Goal: Task Accomplishment & Management: Manage account settings

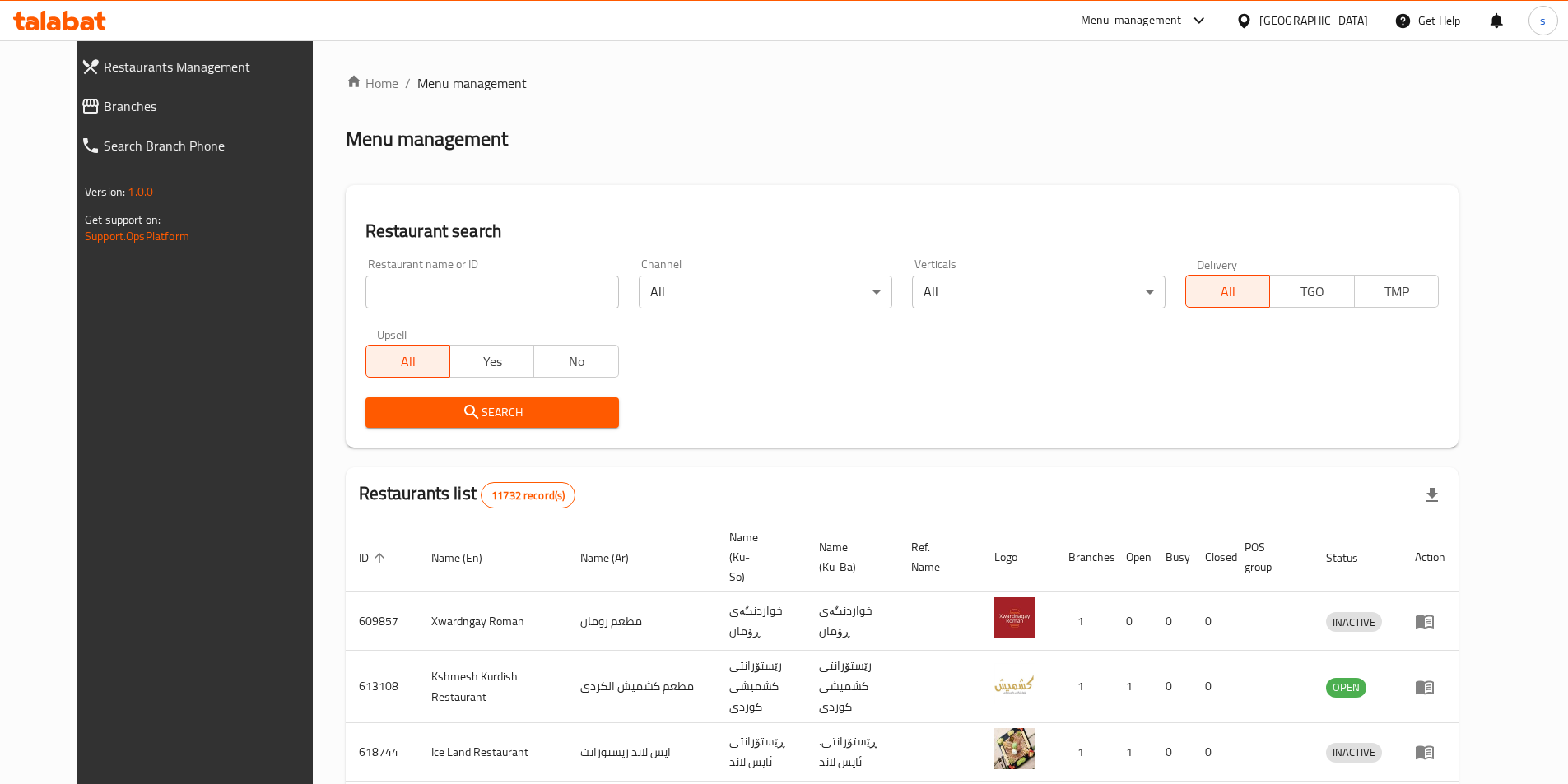
click at [378, 288] on input "search" at bounding box center [492, 293] width 253 height 33
paste input "747079"
type input "747079"
click button "Search" at bounding box center [492, 413] width 253 height 31
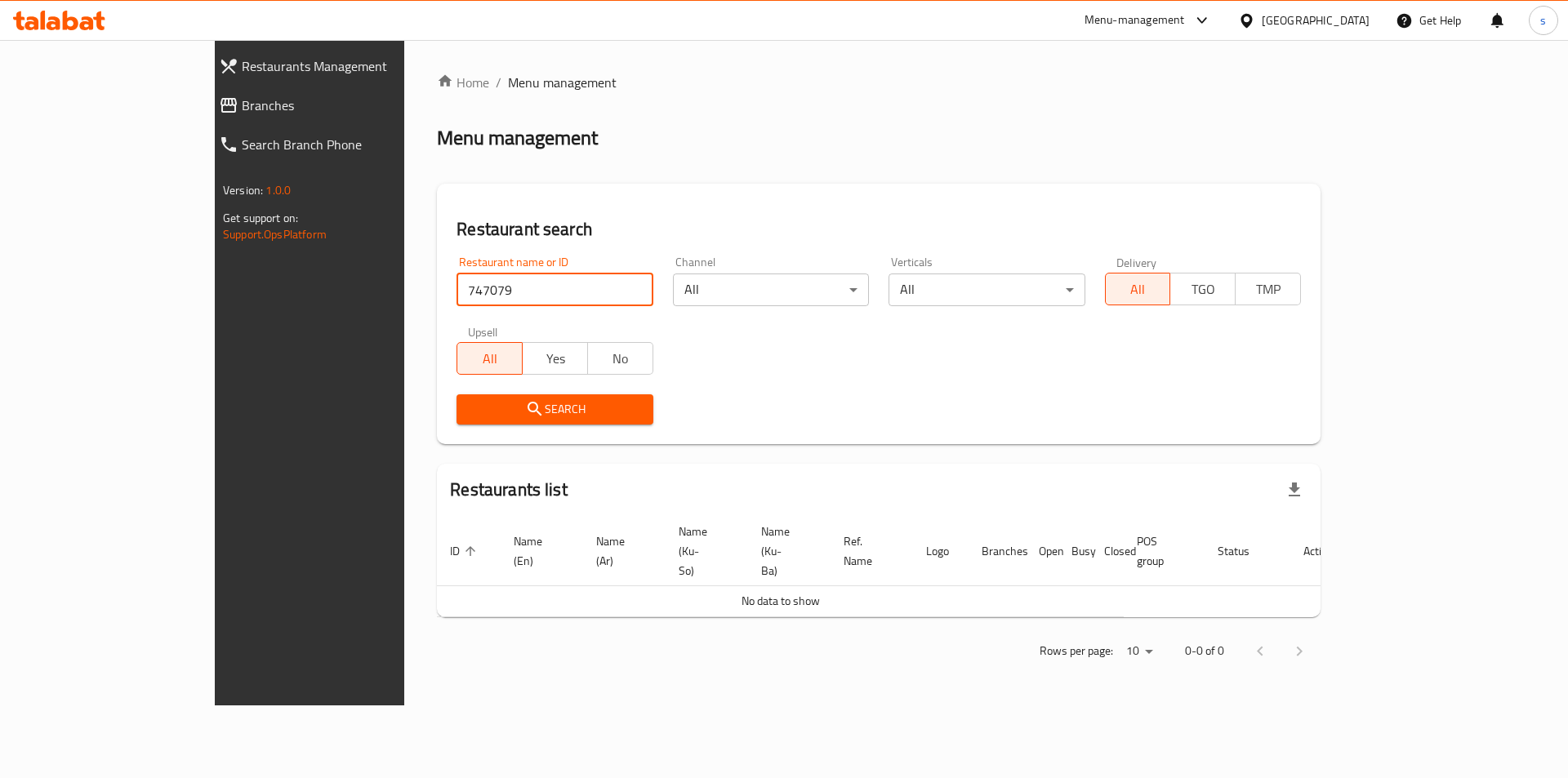
click at [242, 104] on span "Branches" at bounding box center [352, 105] width 222 height 20
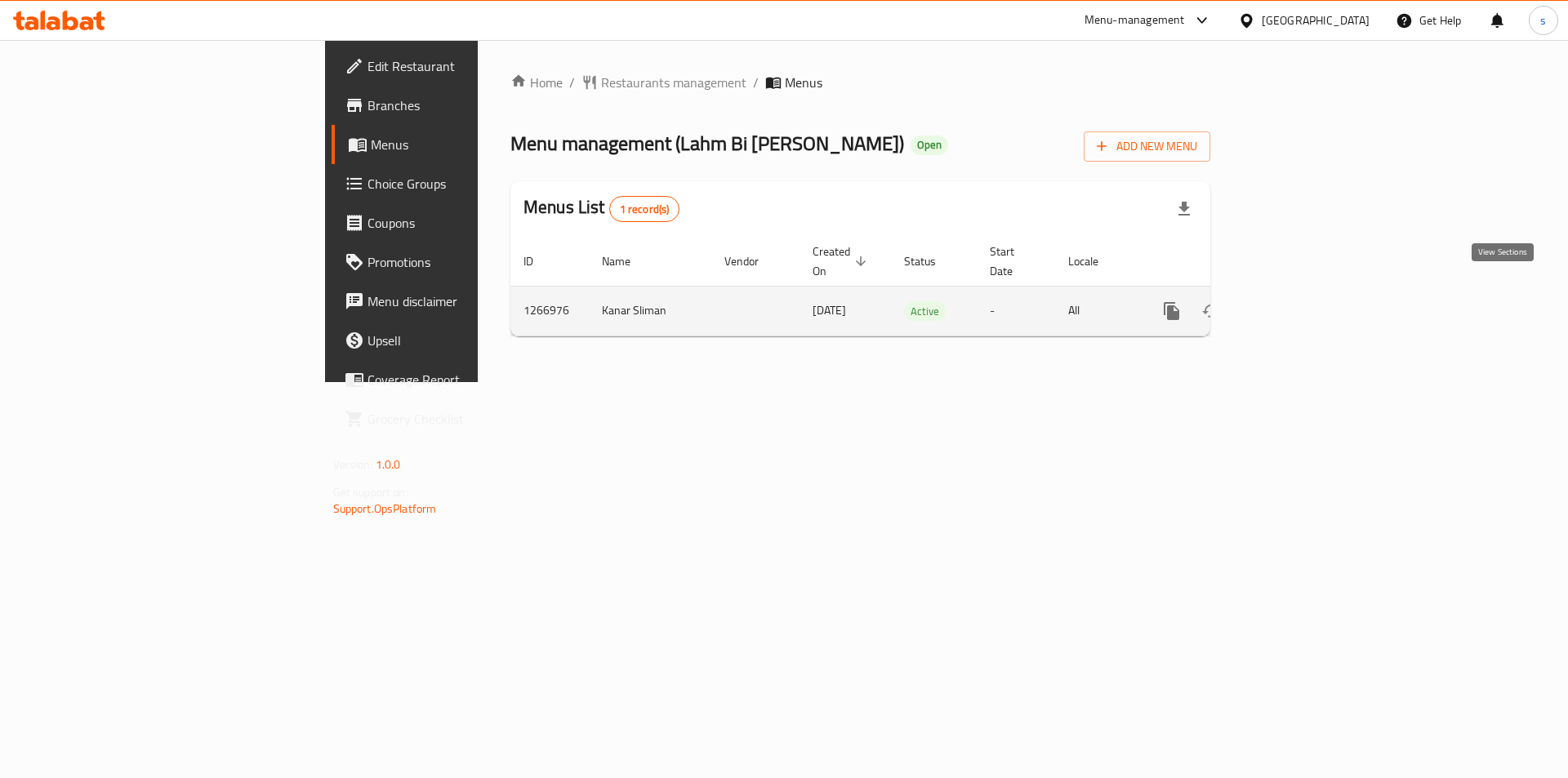
click at [1309, 293] on link "enhanced table" at bounding box center [1289, 310] width 39 height 39
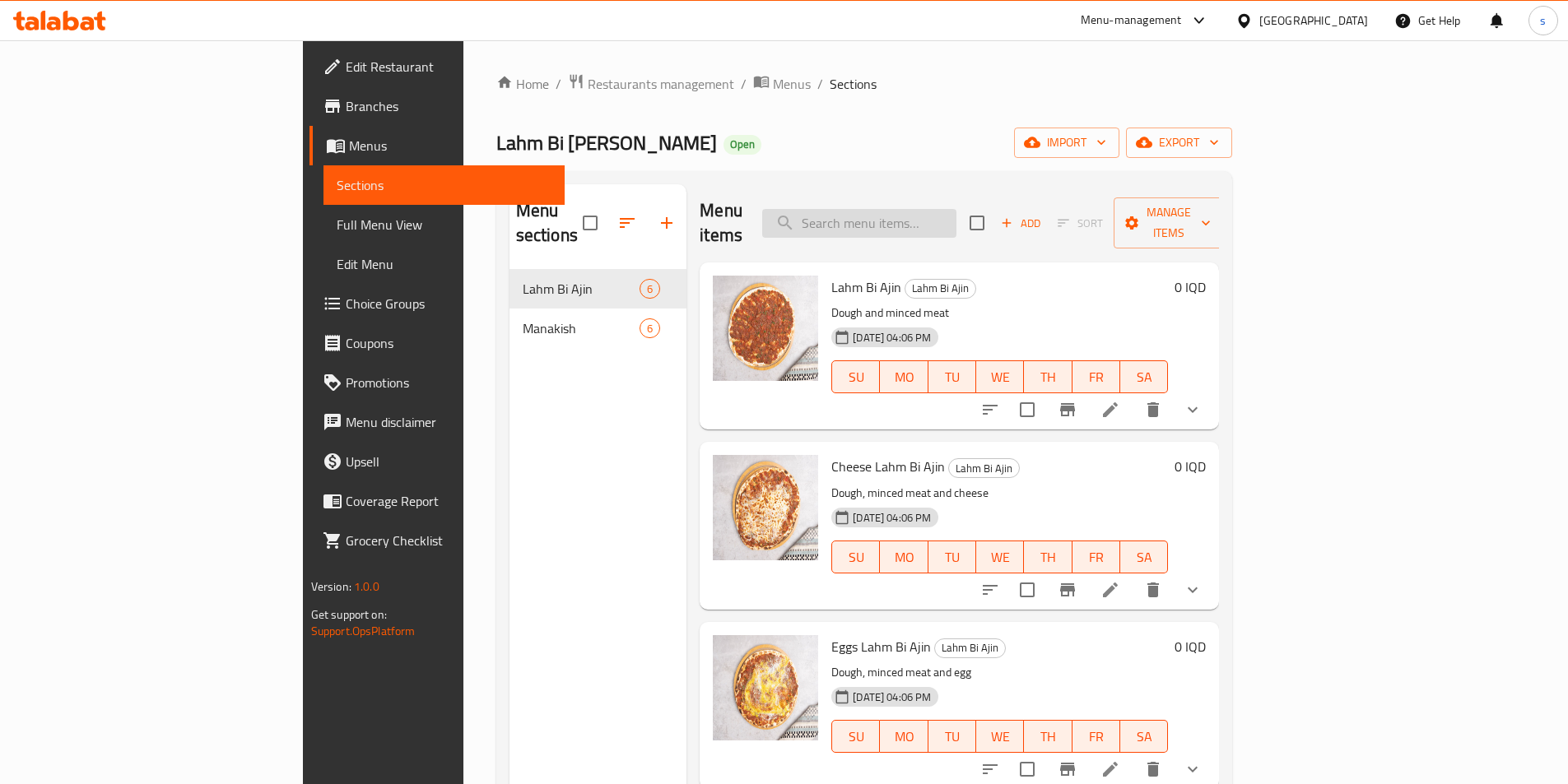
click at [946, 208] on input "search" at bounding box center [859, 222] width 195 height 29
paste input "Cheese And Zaatar Manoucheh"
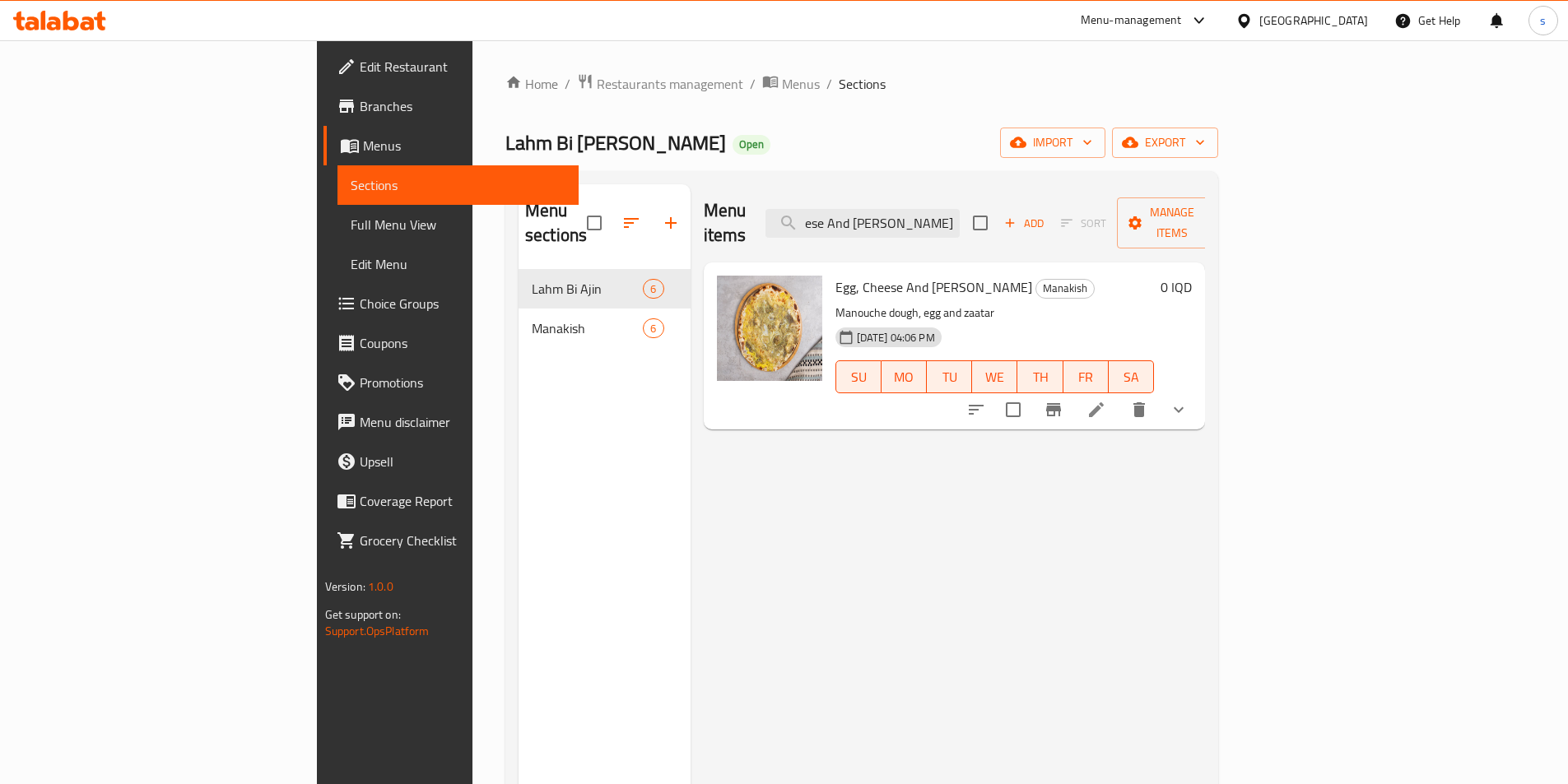
type input "Cheese And Zaatar Manoucheh"
click at [1198, 402] on button "show more" at bounding box center [1178, 409] width 39 height 39
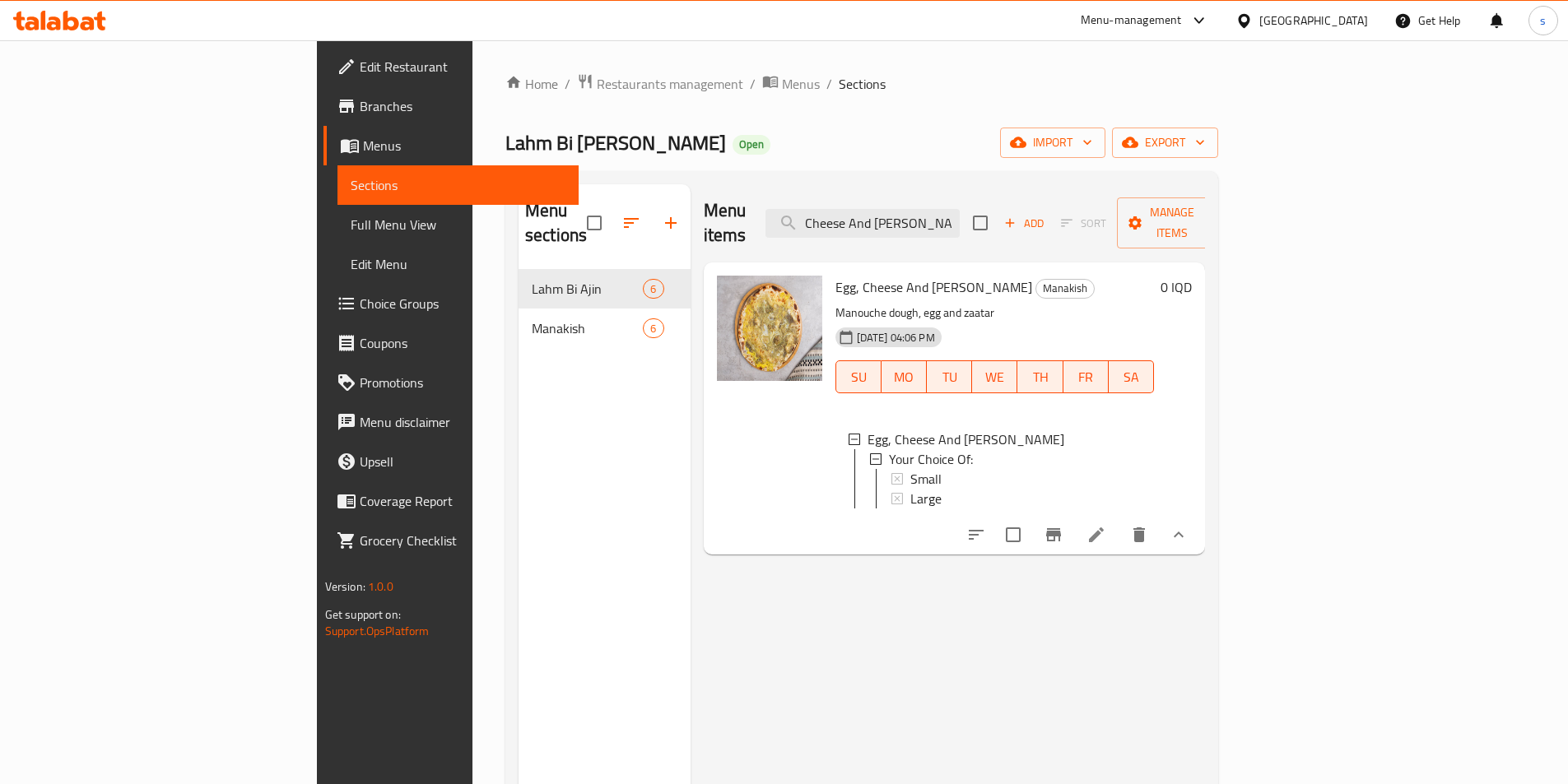
click at [917, 275] on span "Egg, Cheese And Zaatar Manoucheh" at bounding box center [933, 287] width 196 height 25
copy h6 "Egg, Cheese And Zaatar Manoucheh"
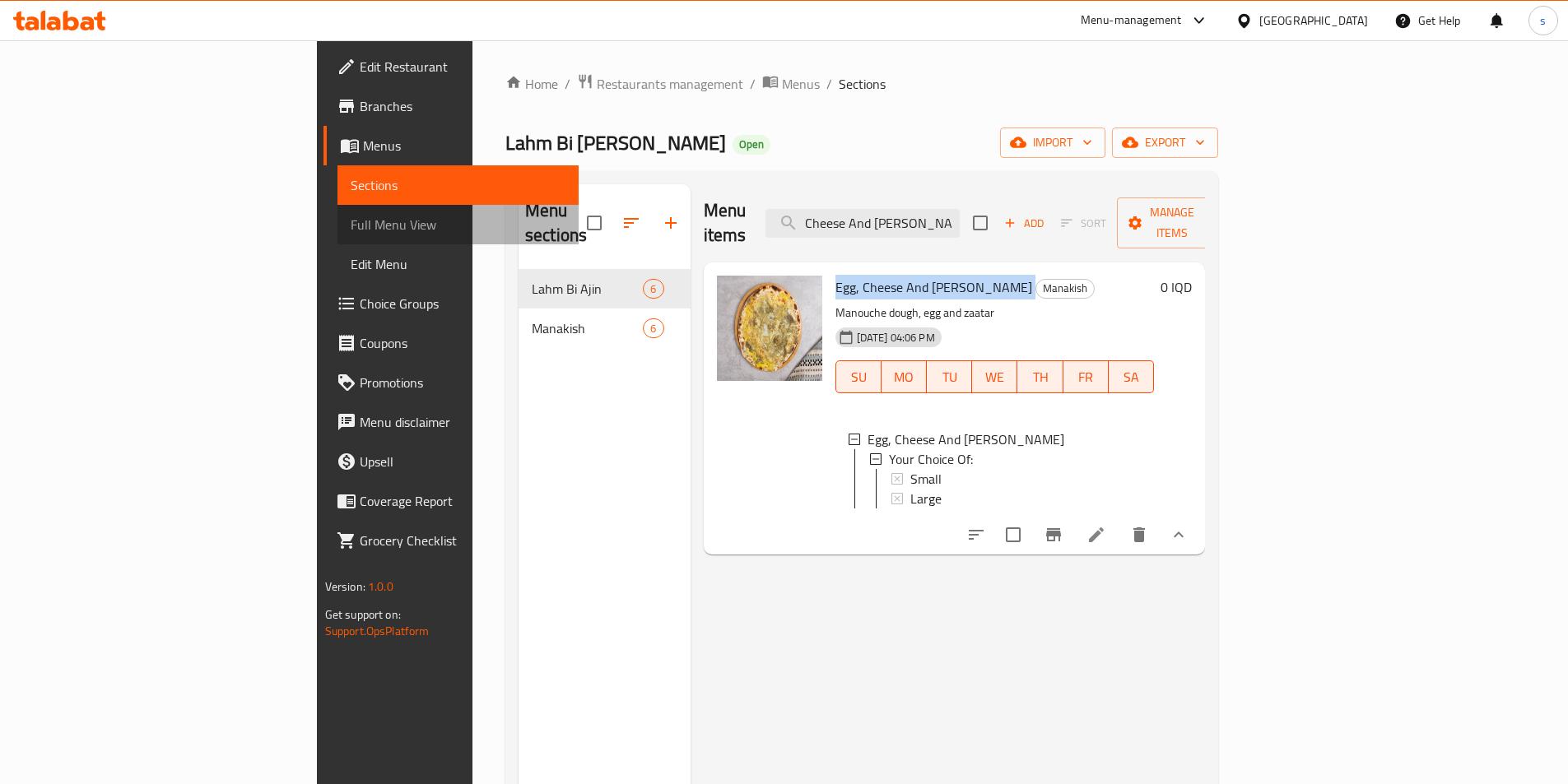
click at [351, 219] on span "Full Menu View" at bounding box center [458, 224] width 215 height 20
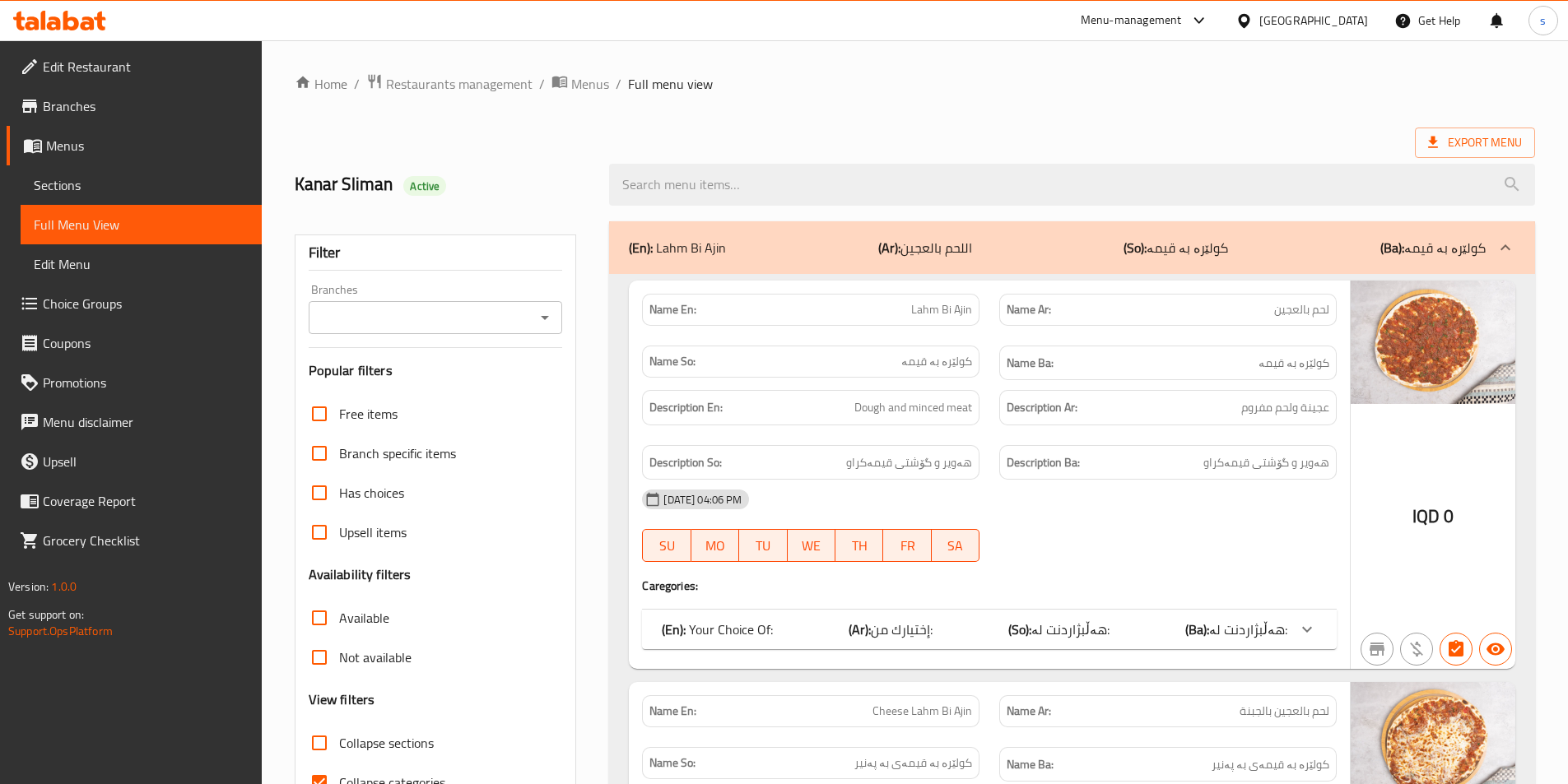
click at [548, 327] on icon "Open" at bounding box center [544, 317] width 20 height 20
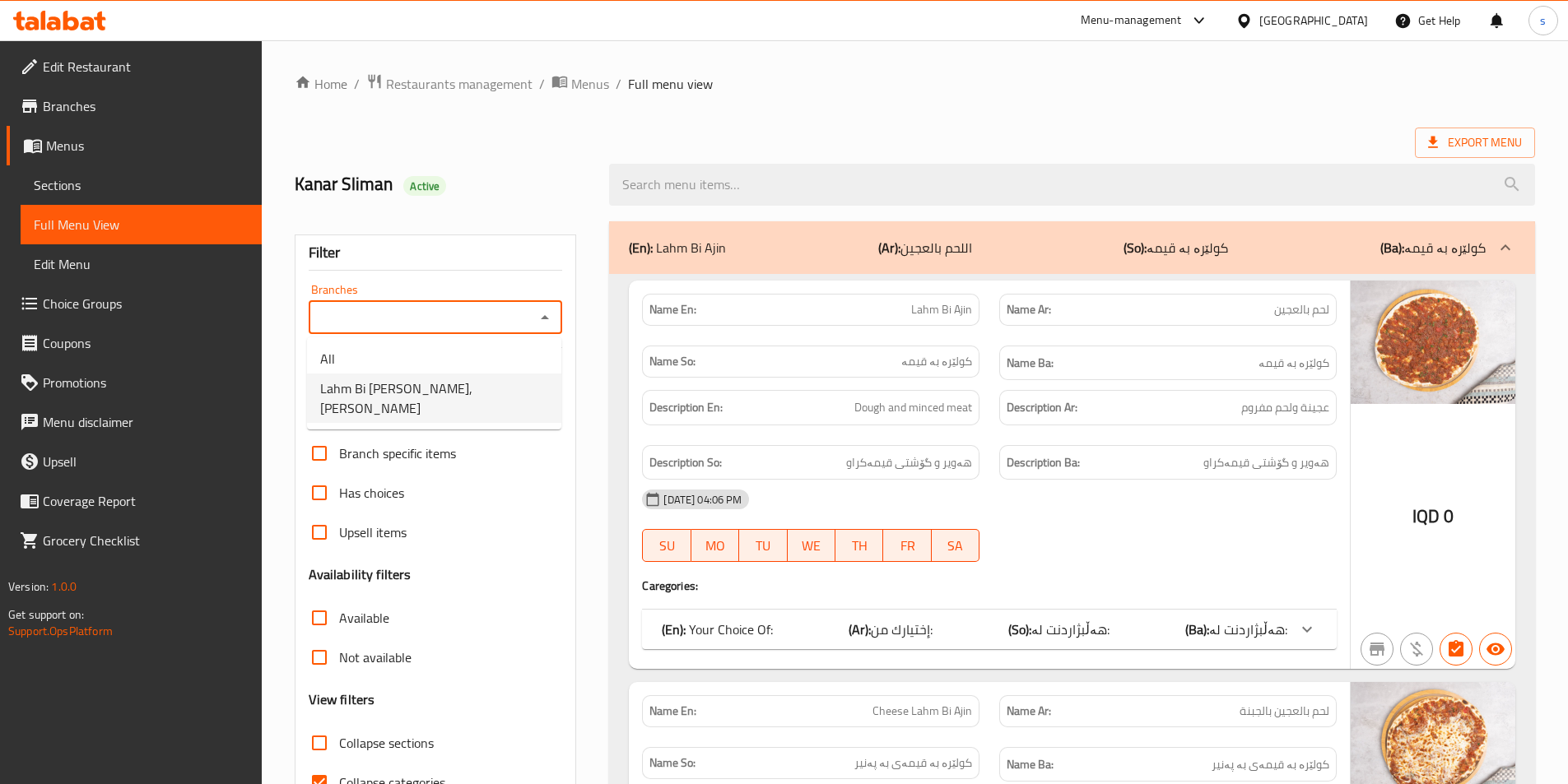
click at [521, 385] on li "Lahm Bi Ajeen Al Waleed, Al Mansur" at bounding box center [434, 398] width 254 height 49
type input "Lahm Bi Ajeen Al Waleed, Al Mansur"
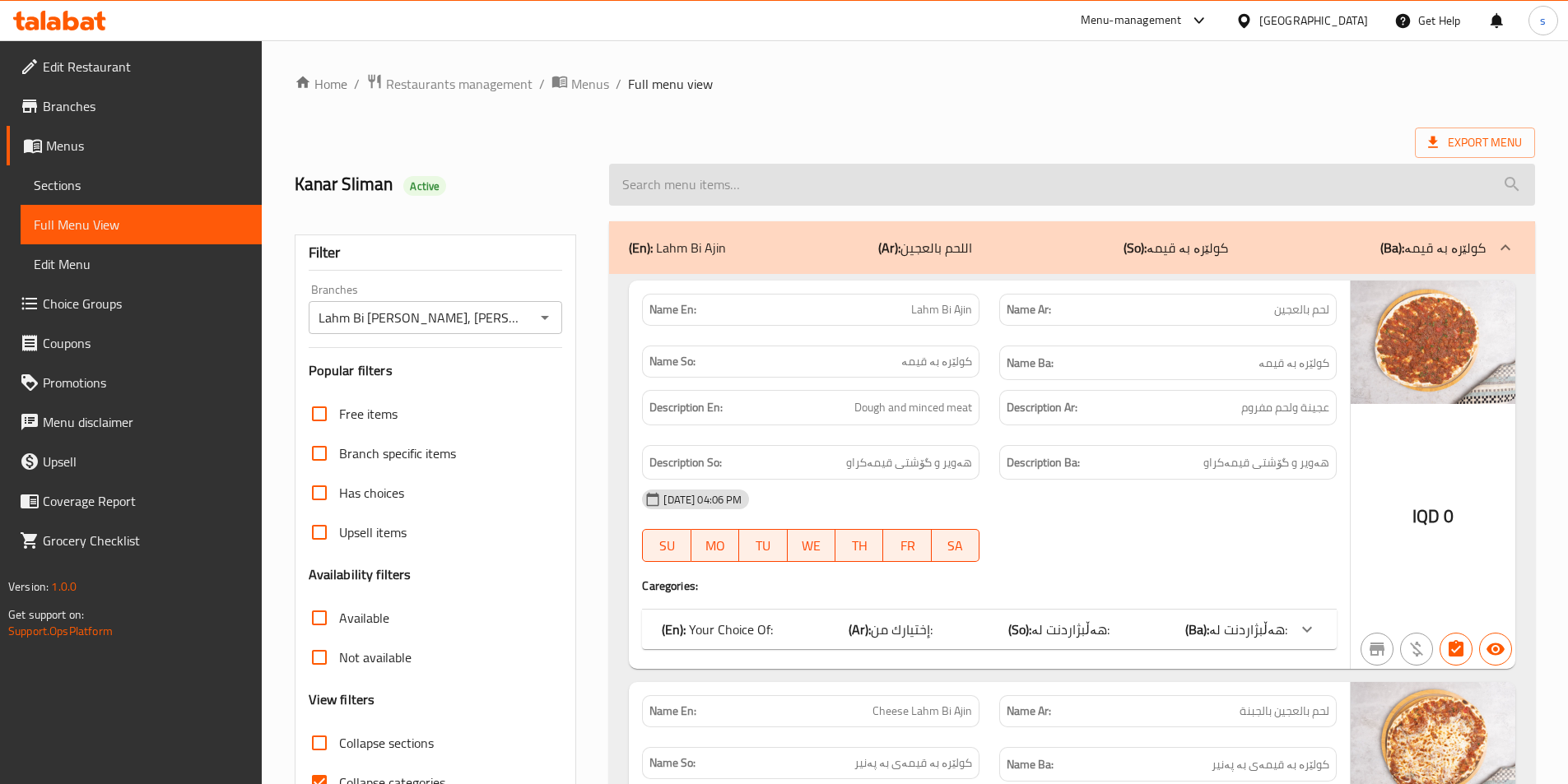
click at [692, 196] on input "search" at bounding box center [1072, 185] width 926 height 42
paste input "Egg, Cheese And Zaatar Manoucheh"
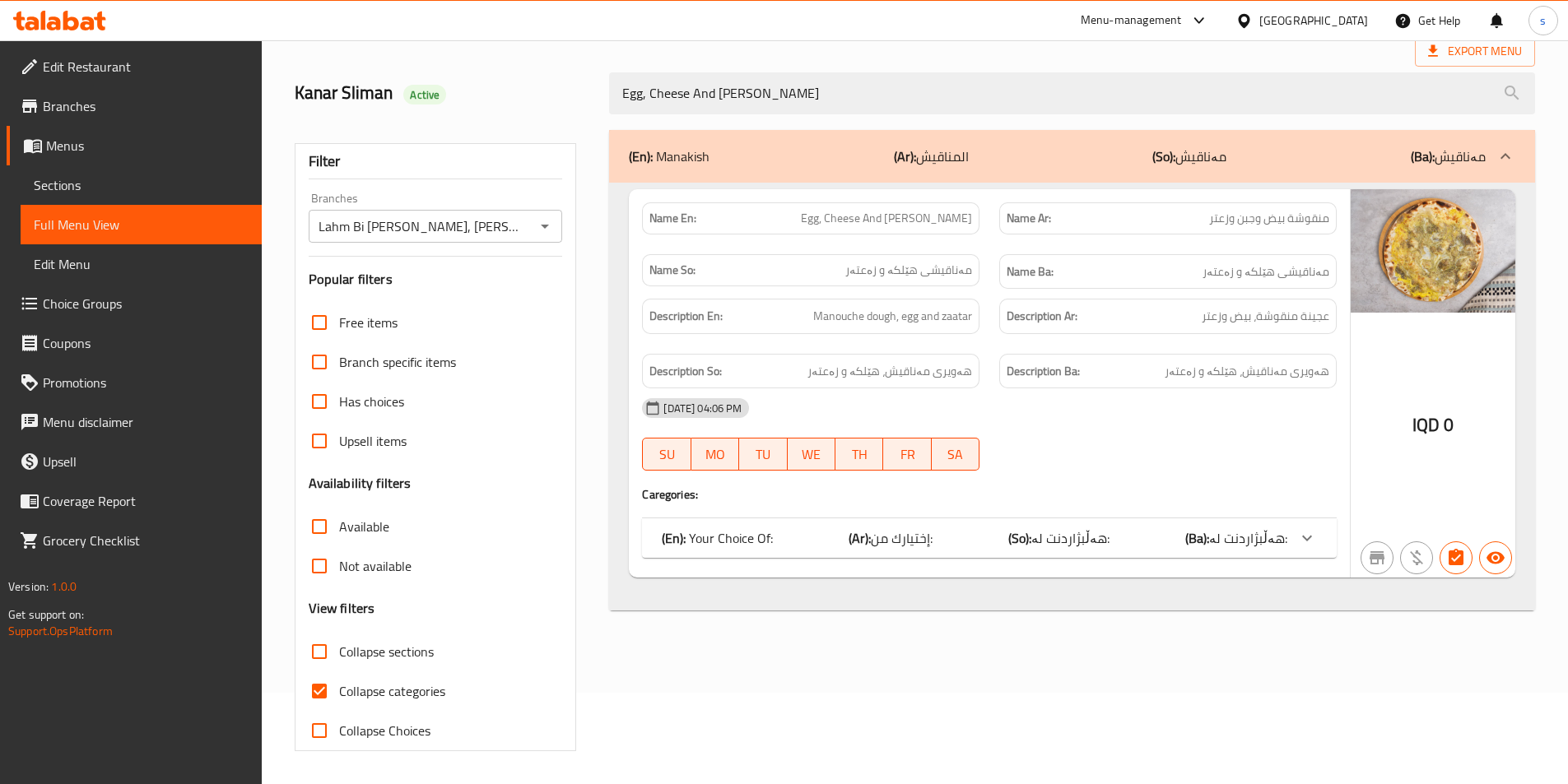
type input "Egg, Cheese And Zaatar Manoucheh"
click at [1320, 549] on div at bounding box center [1307, 538] width 39 height 39
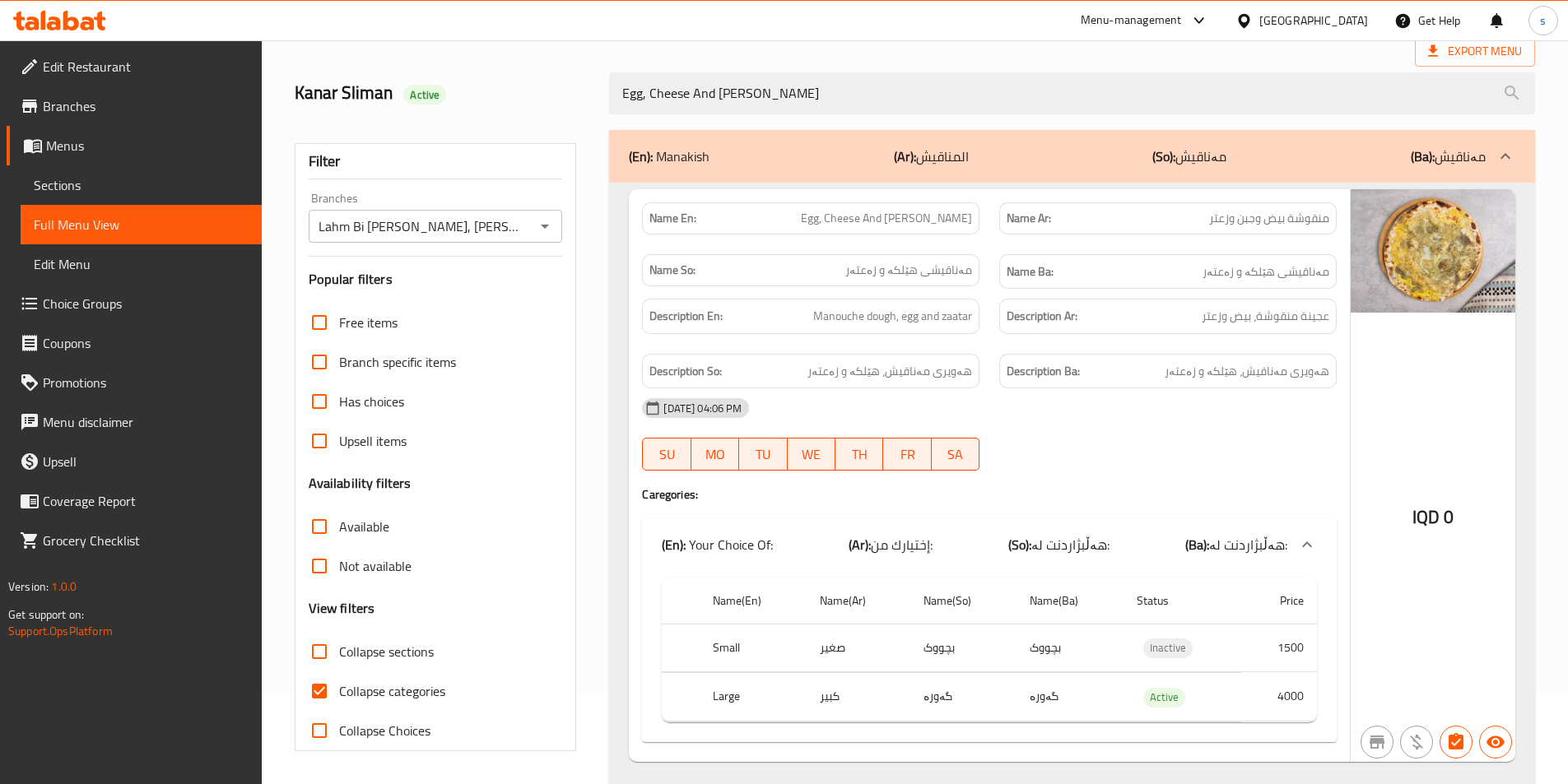
scroll to position [135, 0]
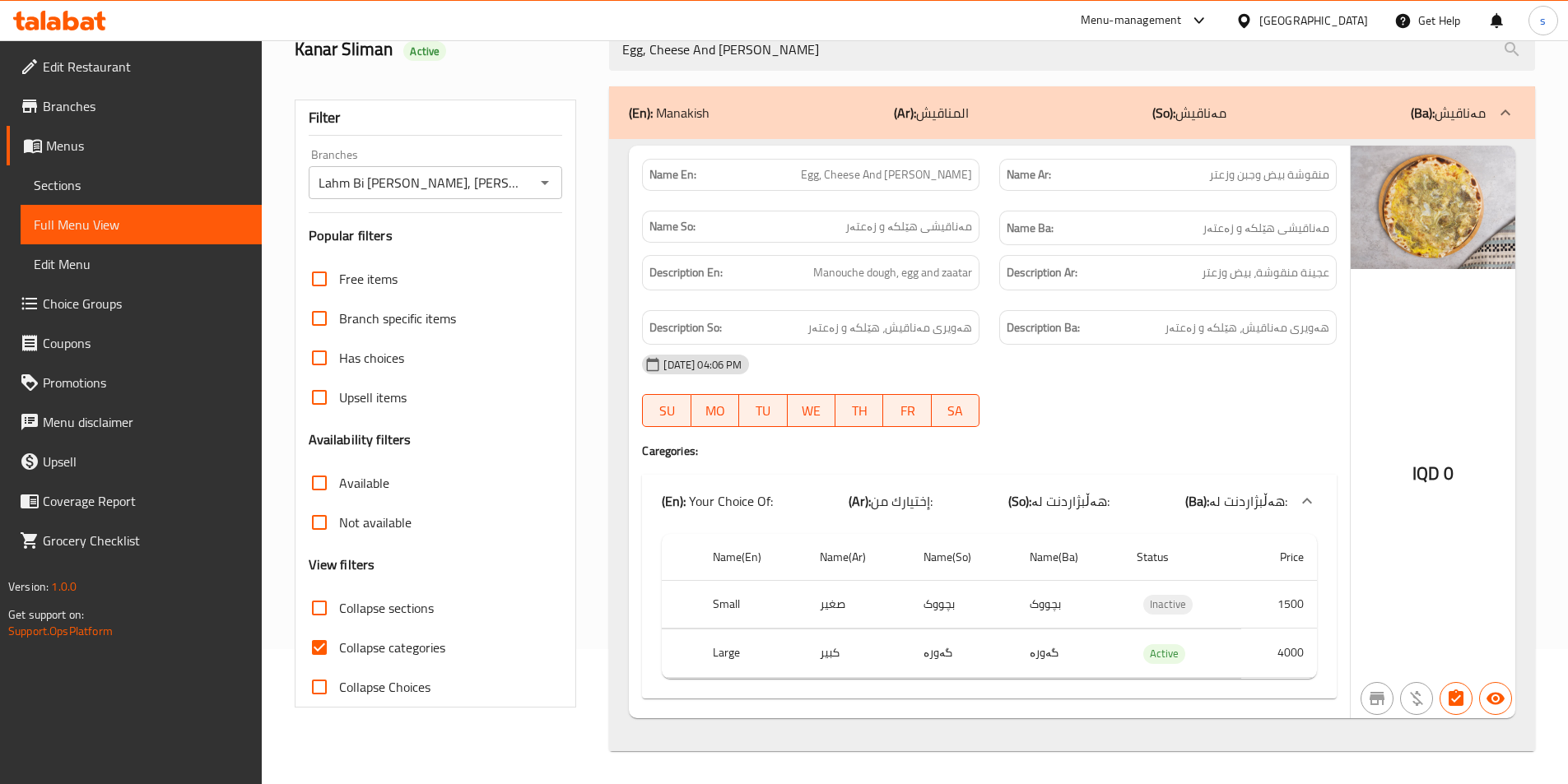
click at [74, 187] on span "Sections" at bounding box center [140, 185] width 215 height 20
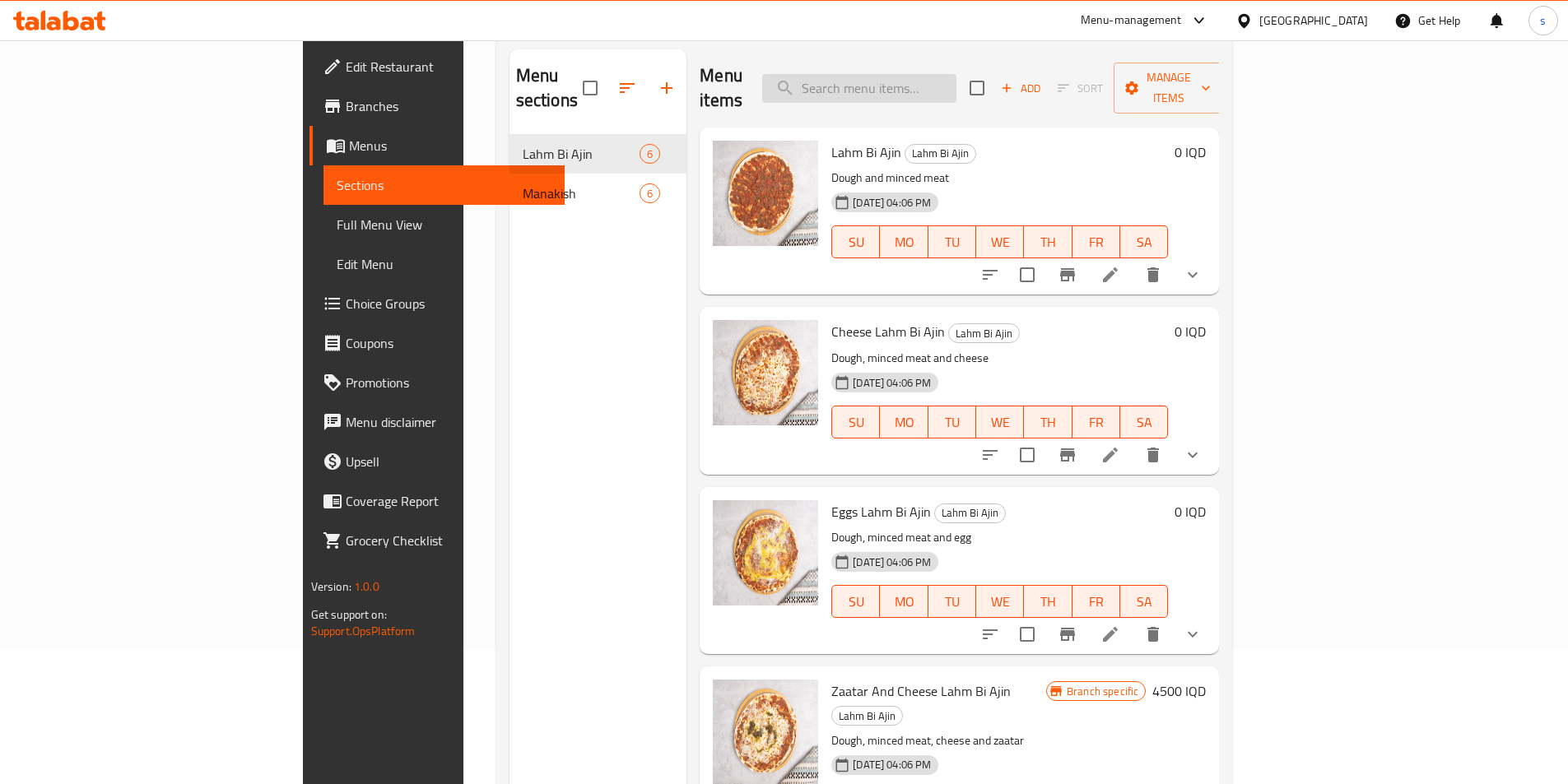
click at [956, 83] on input "search" at bounding box center [859, 88] width 195 height 29
paste input "Egg, Cheese And Zaatar Manoucheh"
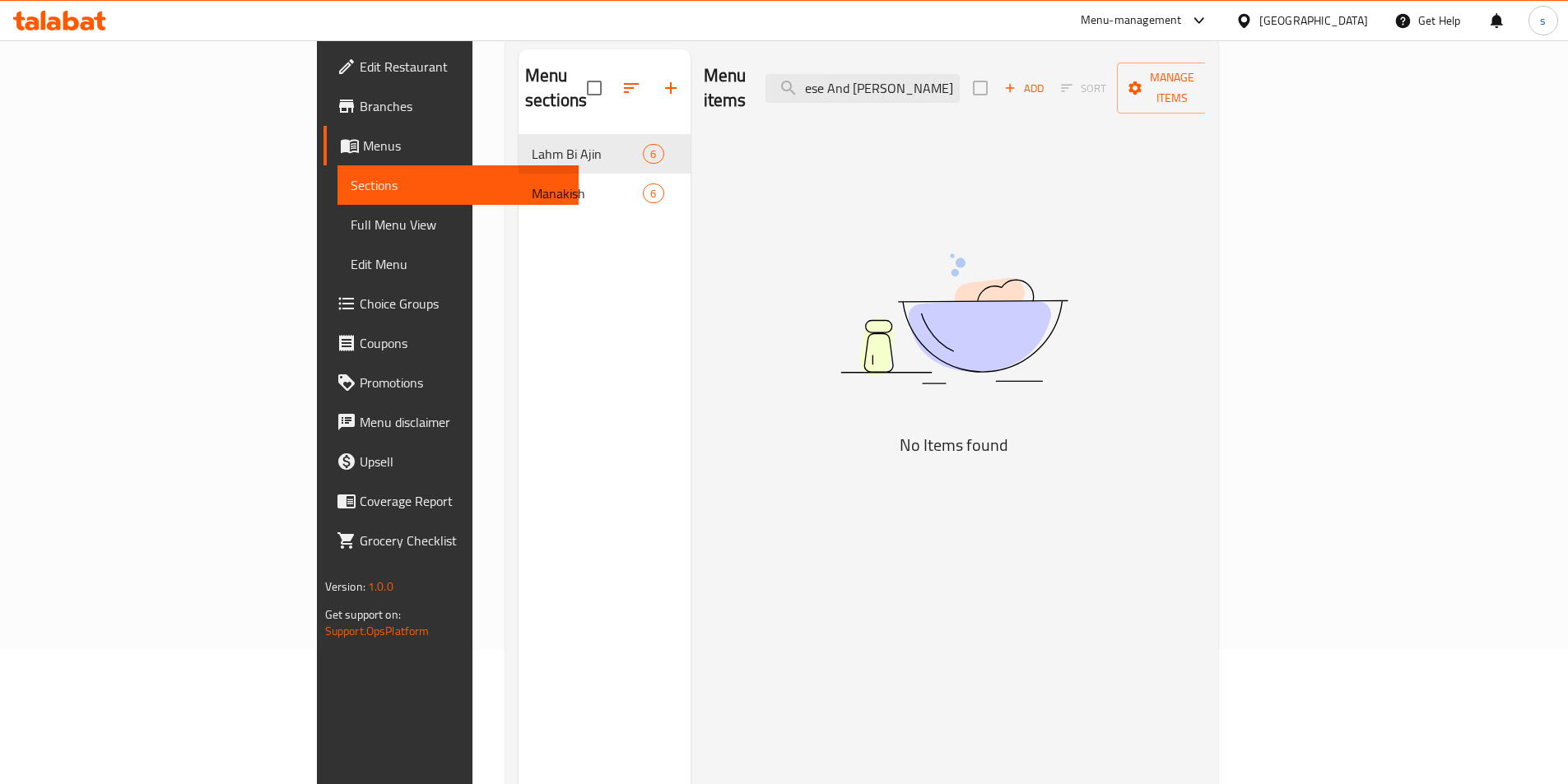
scroll to position [0, 51]
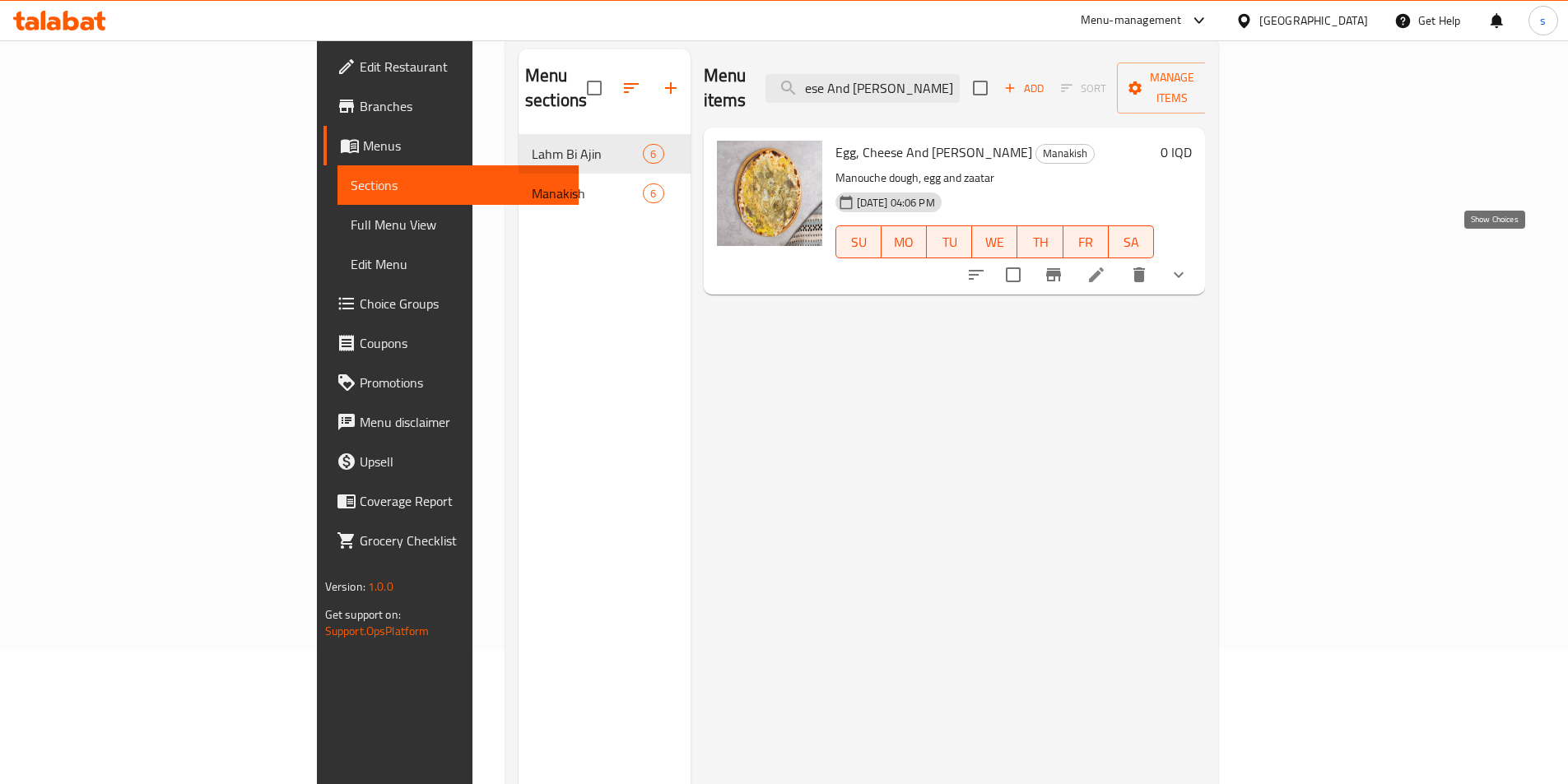
type input "Egg, Cheese And Zaatar Manoucheh"
click at [1188, 265] on icon "show more" at bounding box center [1178, 274] width 20 height 20
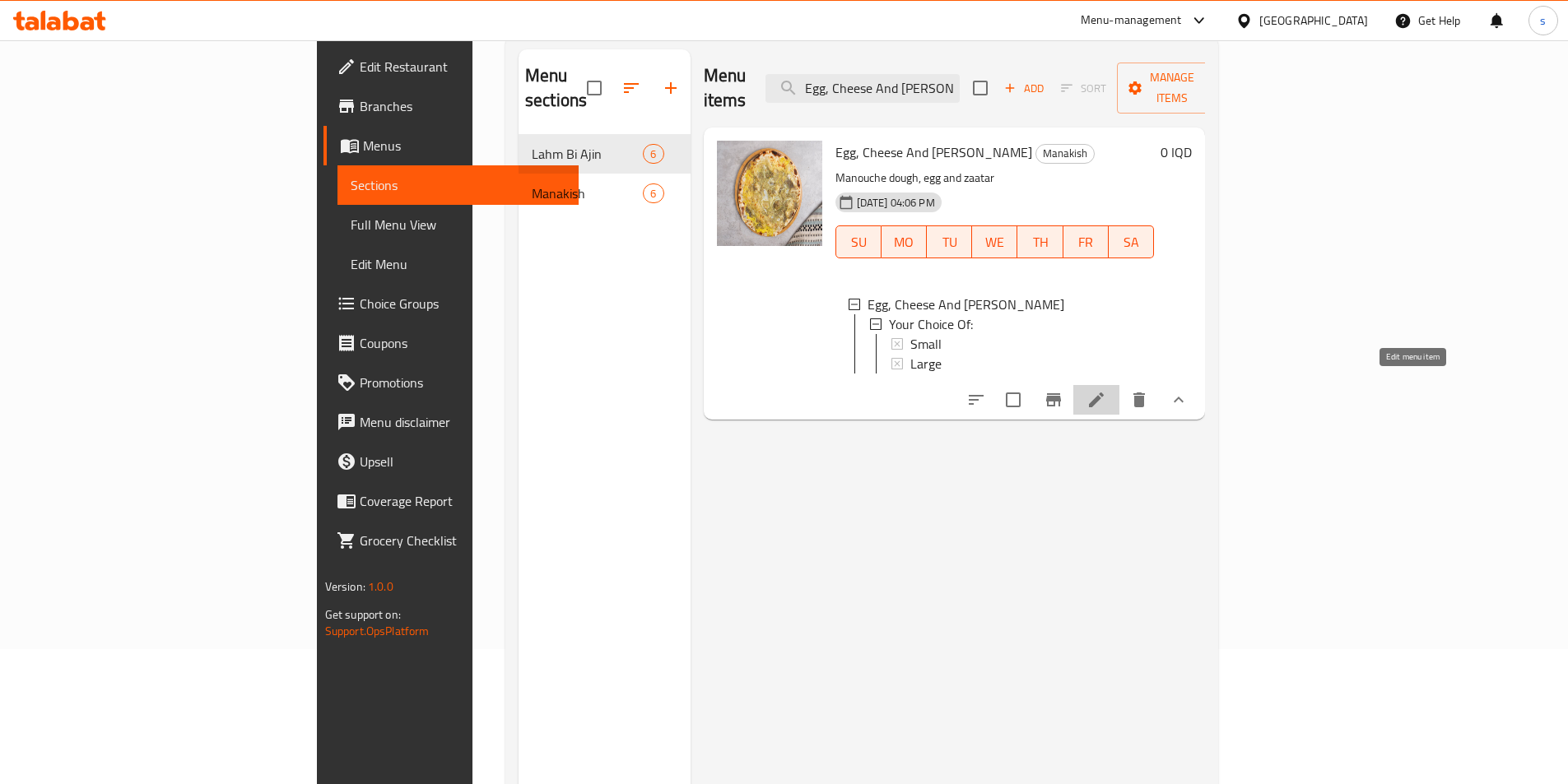
click at [1106, 390] on icon at bounding box center [1096, 399] width 20 height 20
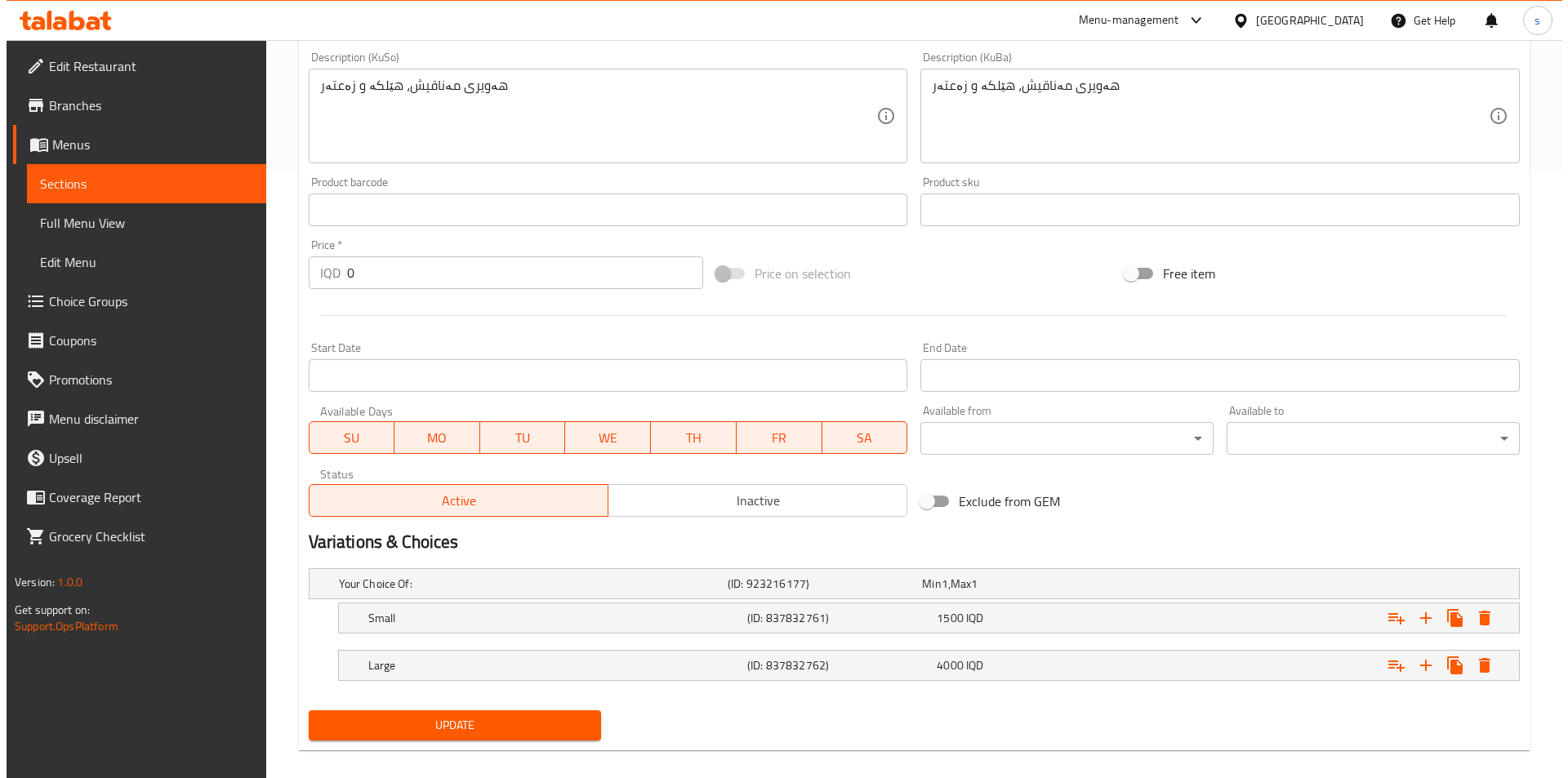
scroll to position [623, 0]
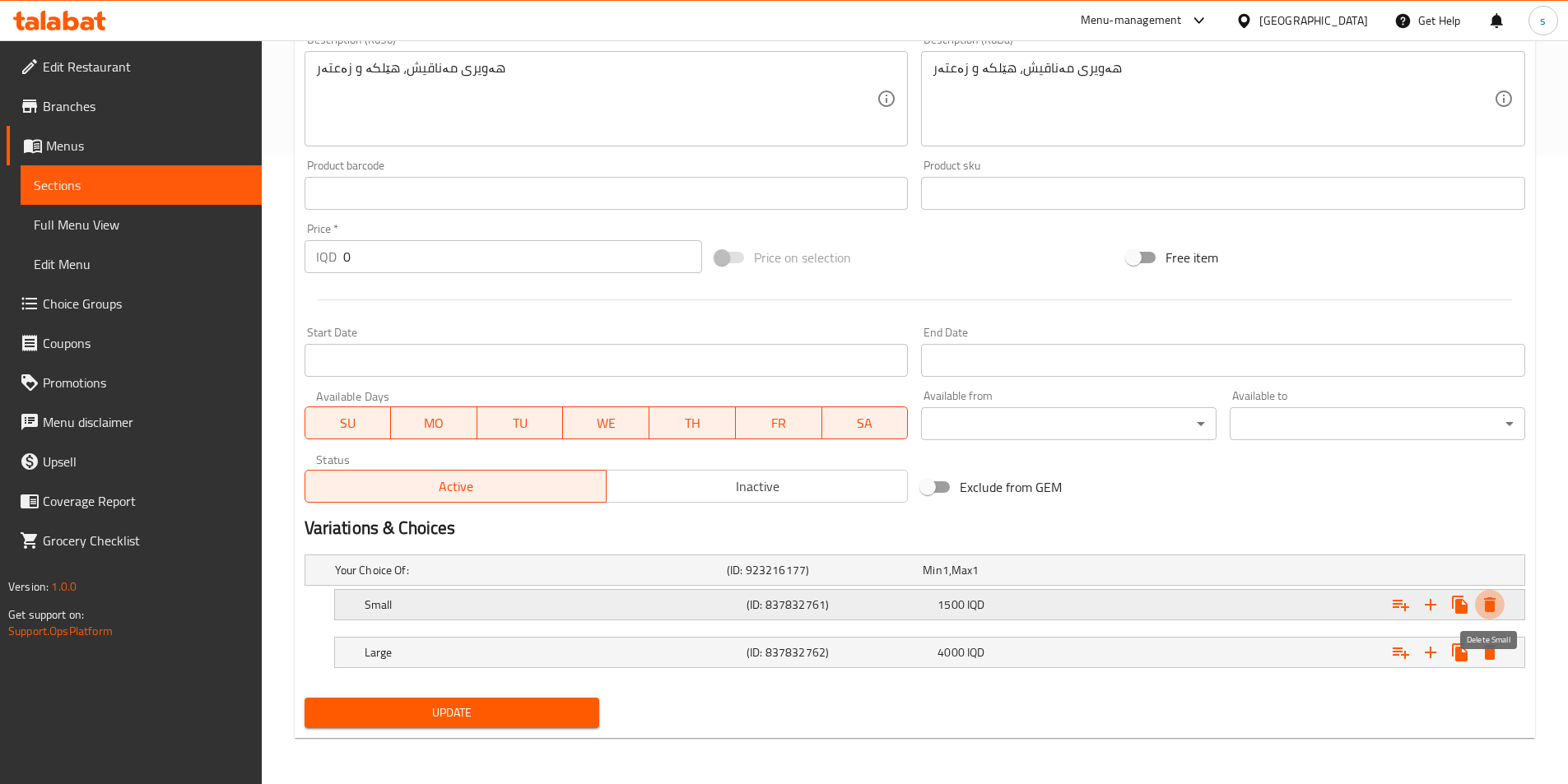
click at [1494, 604] on icon "Expand" at bounding box center [1489, 604] width 11 height 15
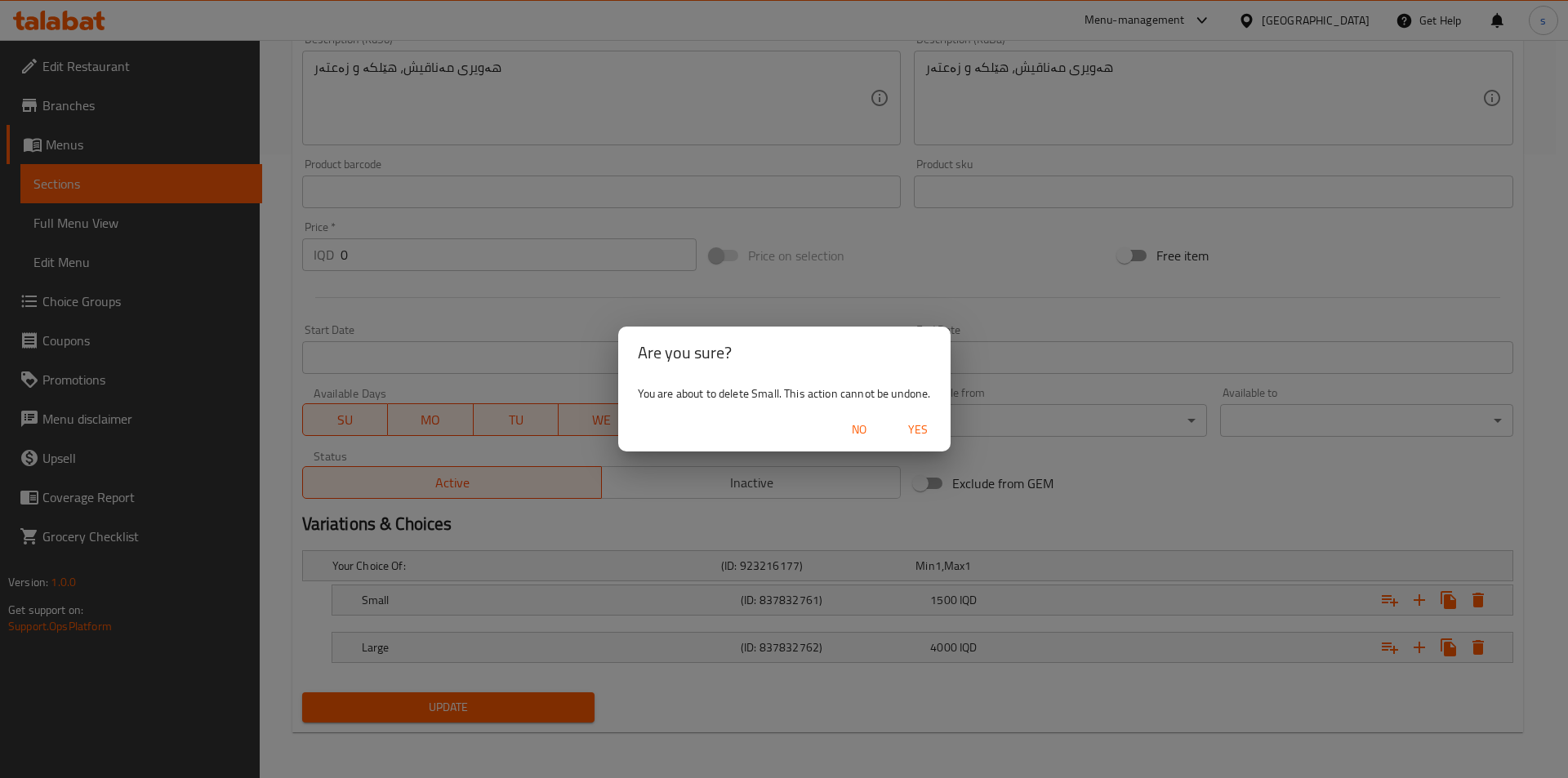
click at [917, 424] on span "Yes" at bounding box center [917, 429] width 39 height 20
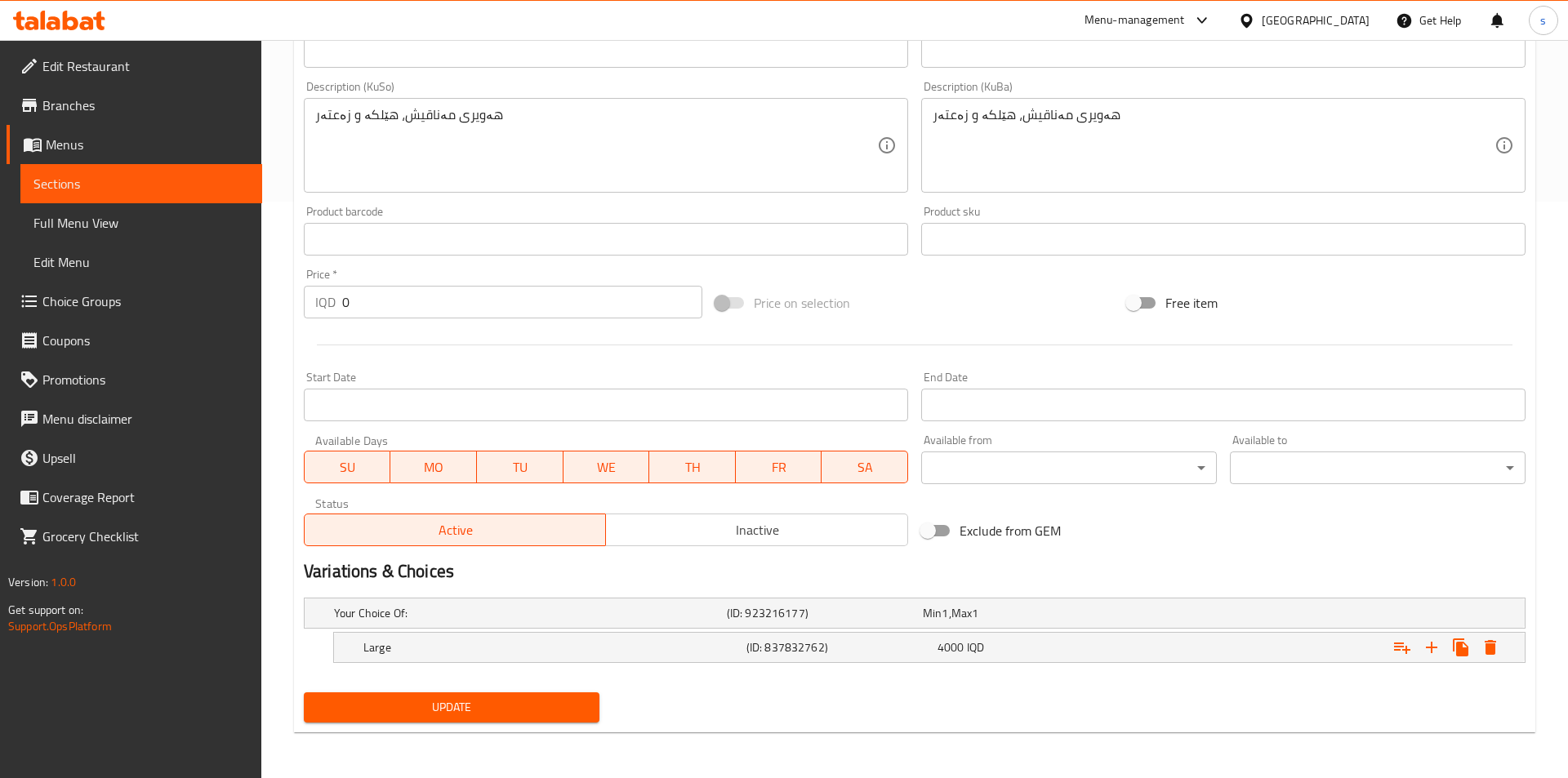
scroll to position [576, 0]
click at [1483, 651] on icon "Expand" at bounding box center [1478, 647] width 11 height 15
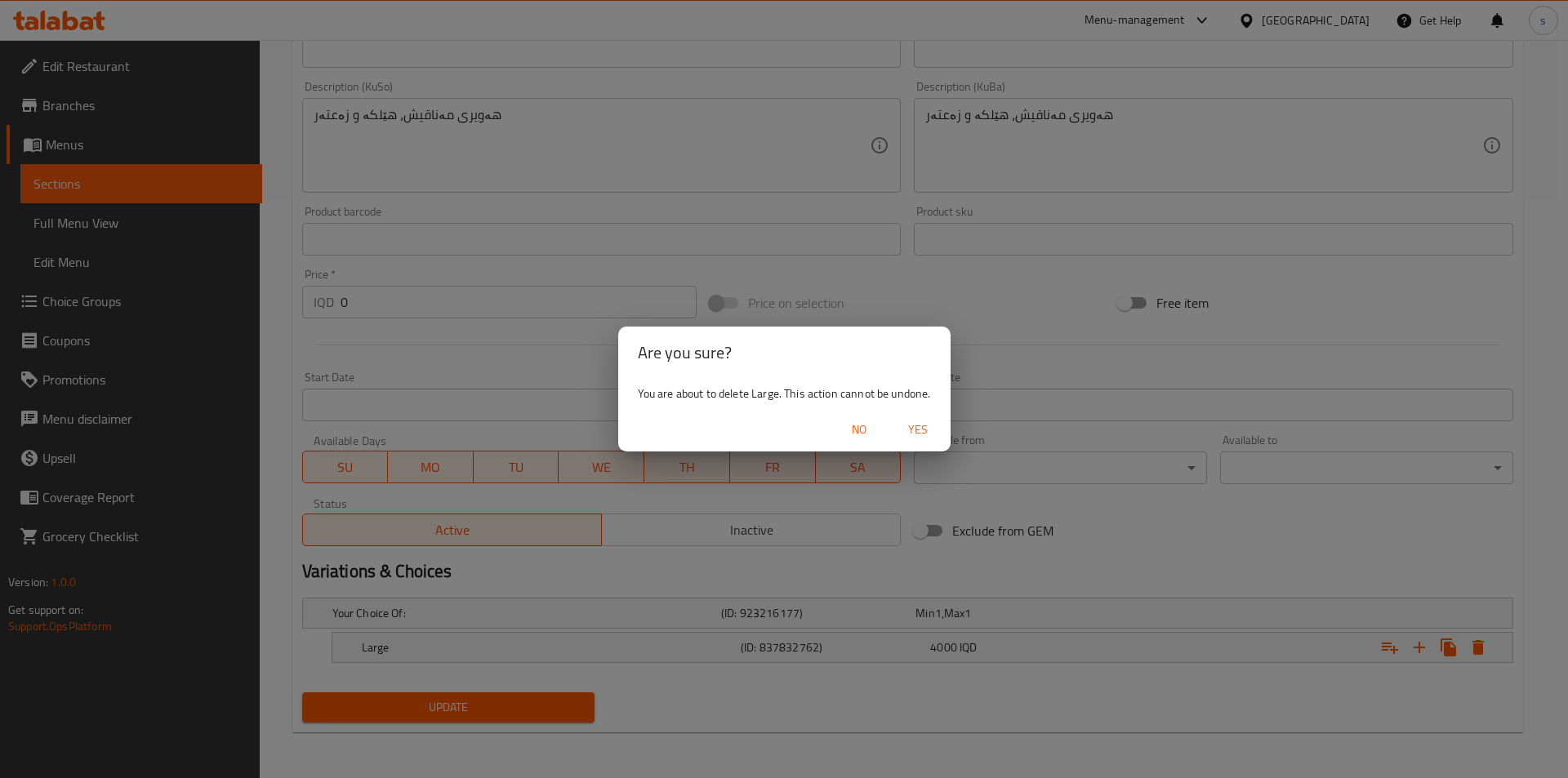
click at [907, 418] on button "Yes" at bounding box center [917, 429] width 52 height 30
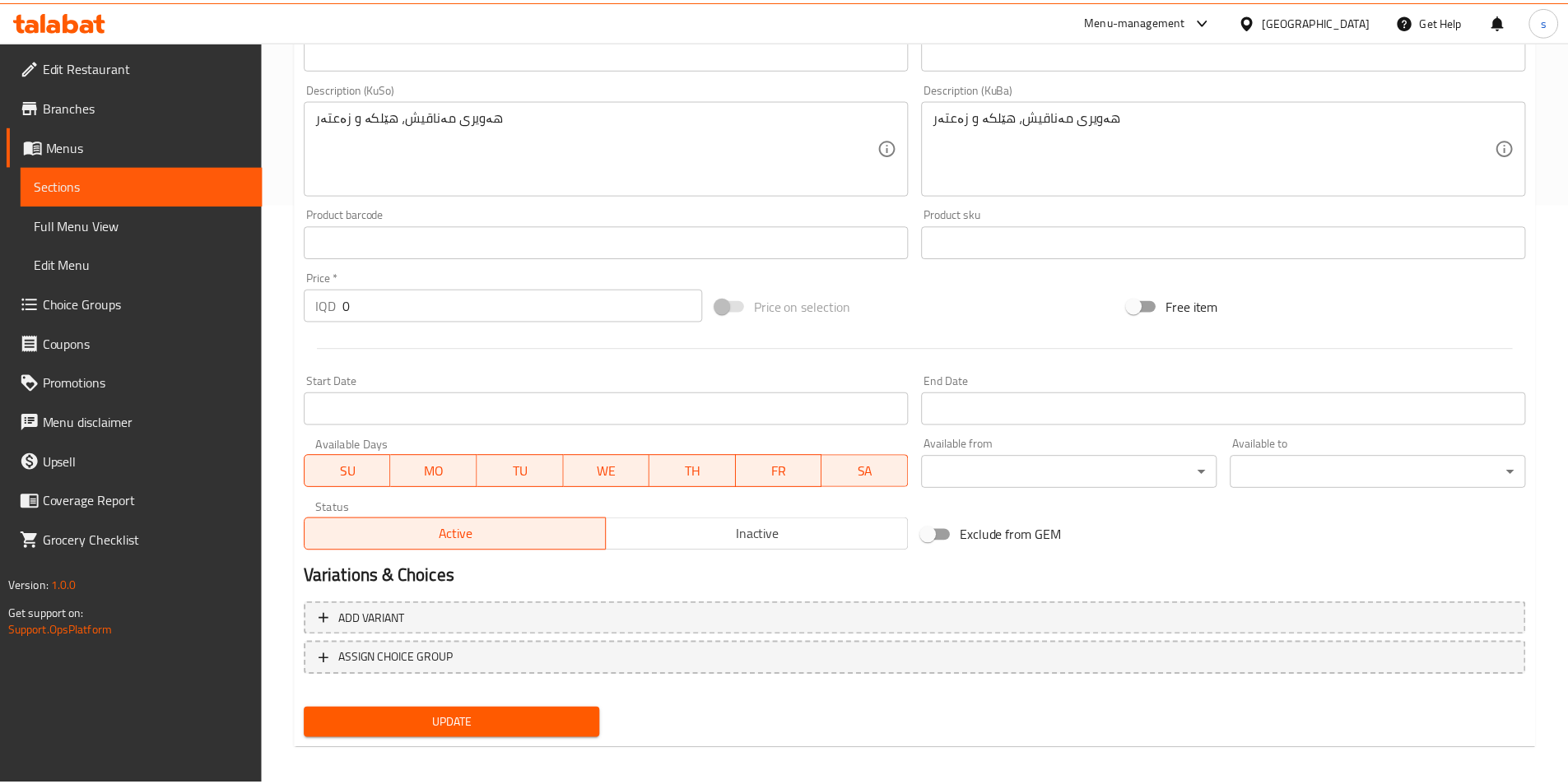
scroll to position [575, 0]
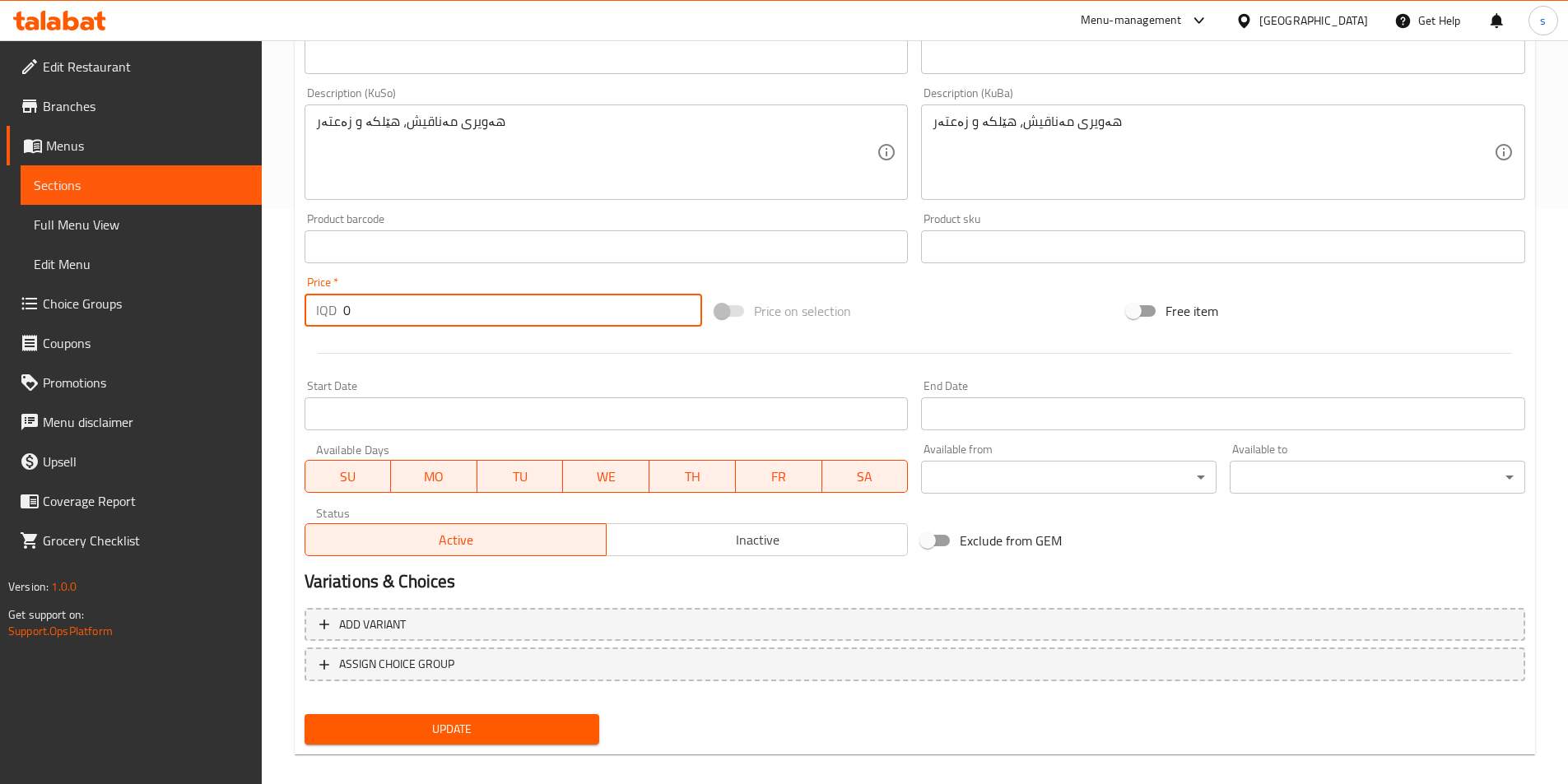
drag, startPoint x: 395, startPoint y: 313, endPoint x: 266, endPoint y: 264, distance: 138.0
click at [300, 325] on div "Price   * IQD 0 Price *" at bounding box center [503, 301] width 411 height 63
type input "4000"
click at [513, 735] on span "Update" at bounding box center [451, 729] width 269 height 20
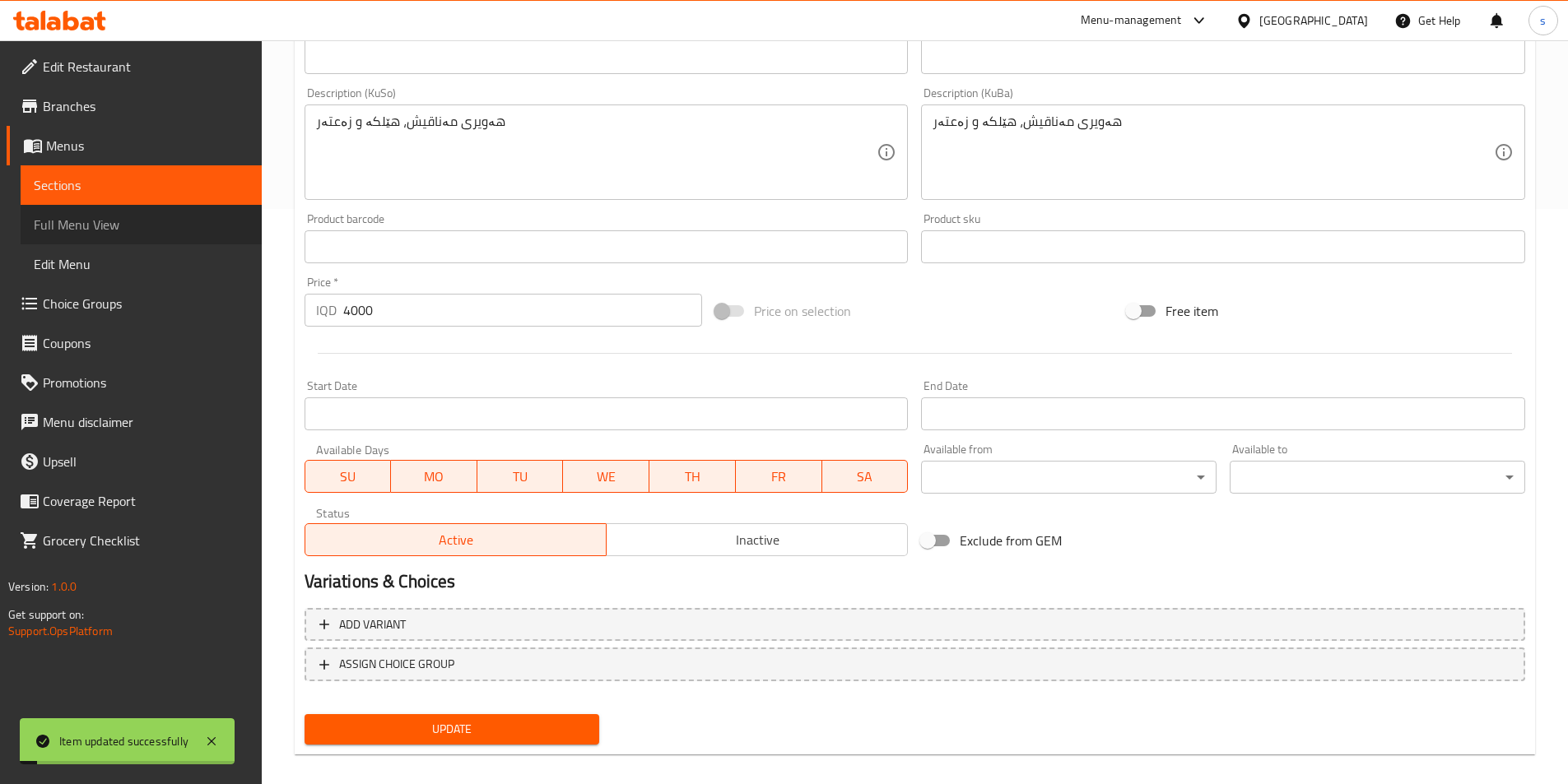
click at [88, 222] on span "Full Menu View" at bounding box center [140, 224] width 215 height 20
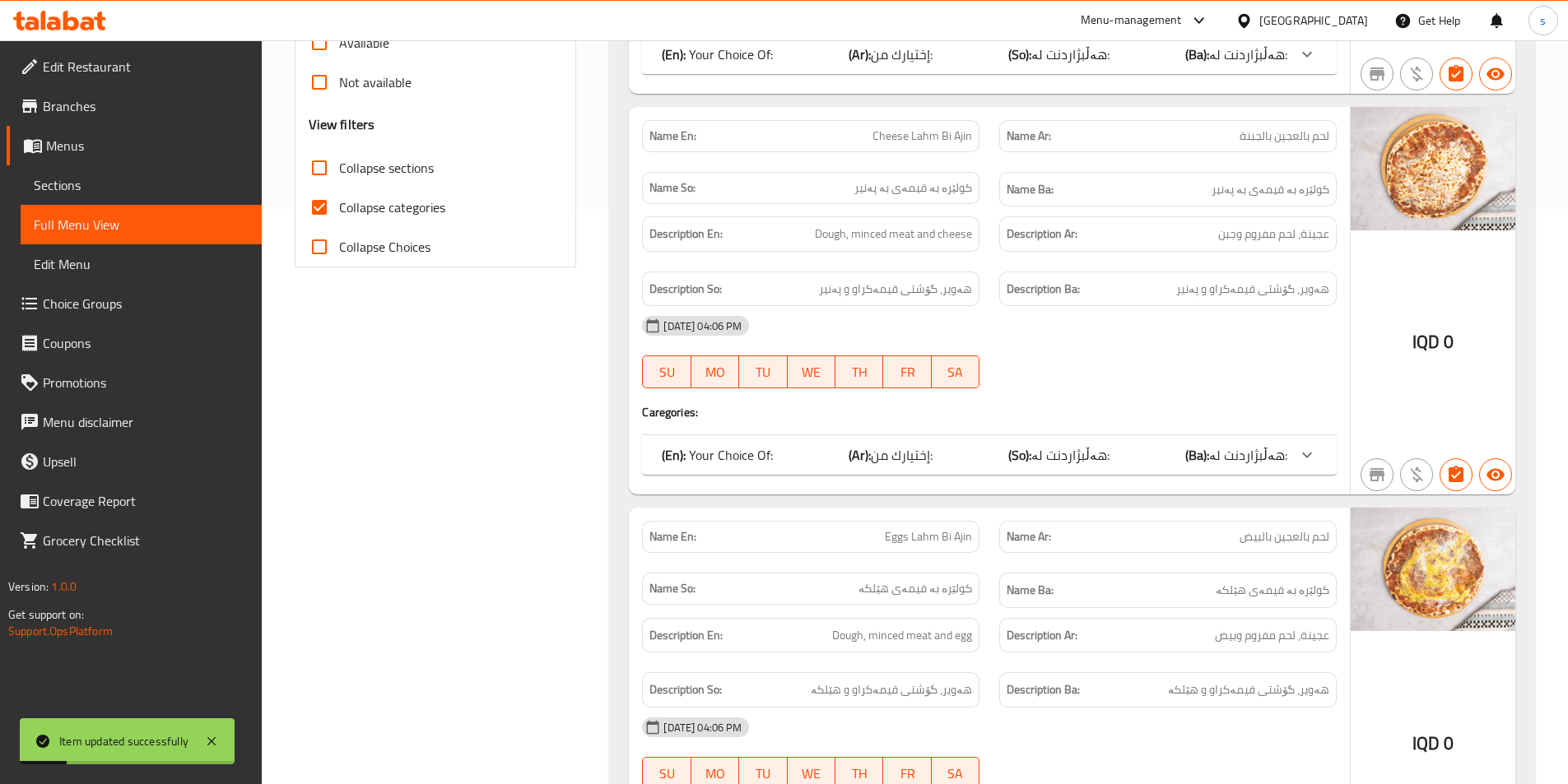
click at [111, 194] on span "Sections" at bounding box center [140, 185] width 215 height 20
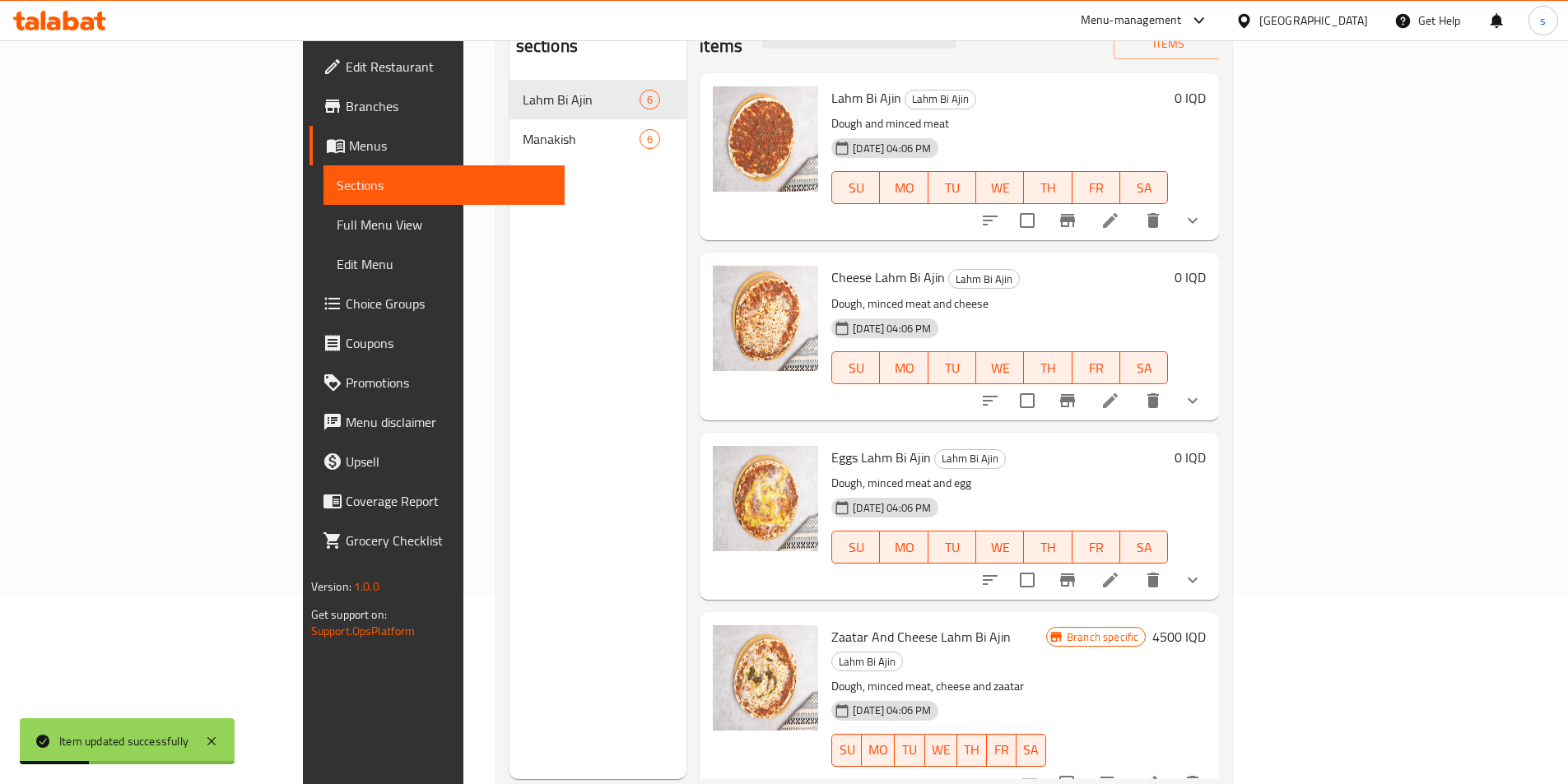
scroll to position [135, 0]
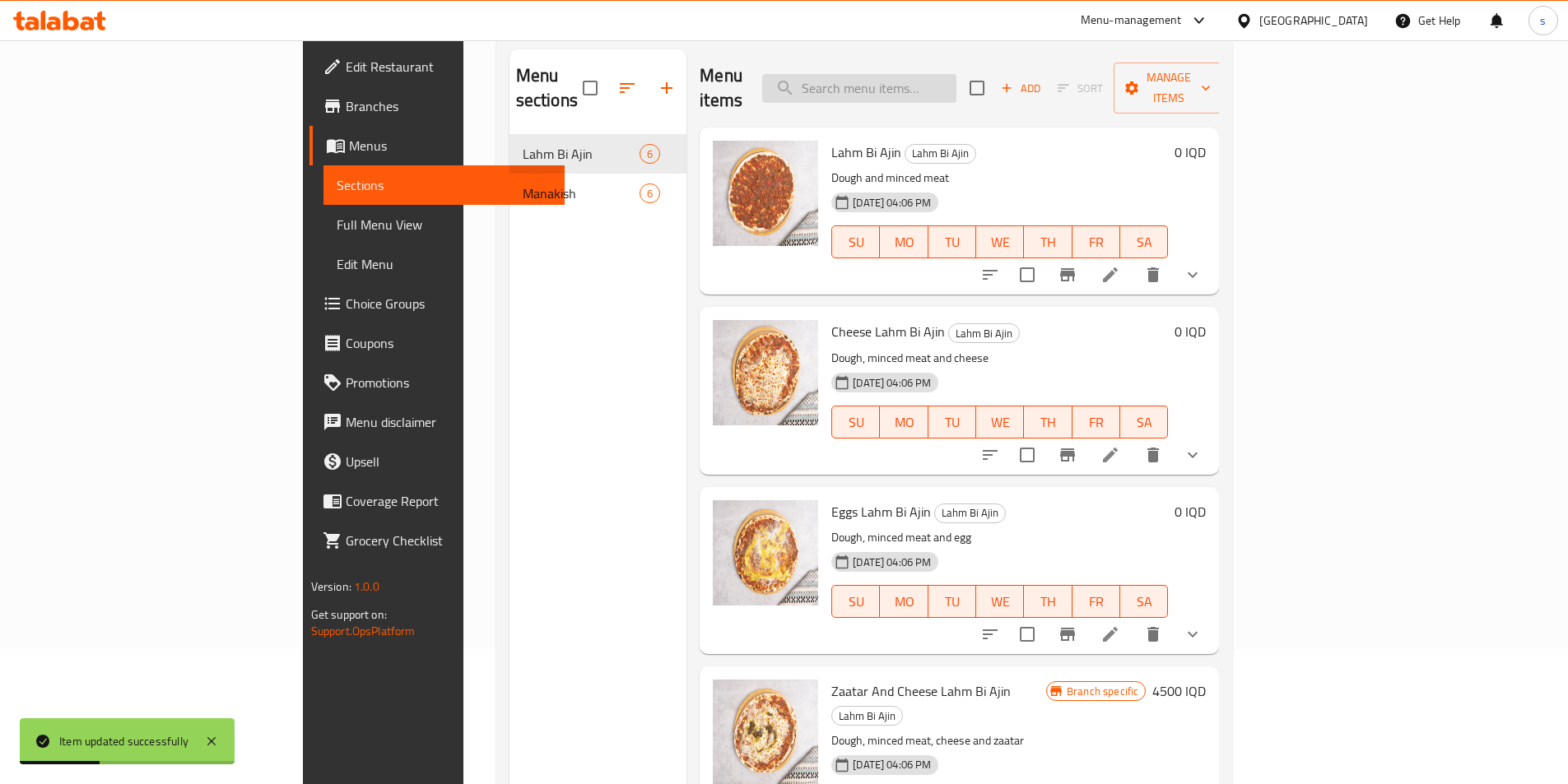
click at [956, 74] on input "search" at bounding box center [859, 88] width 195 height 29
paste input "Egg, Cheese And Zaatar Manoucheh"
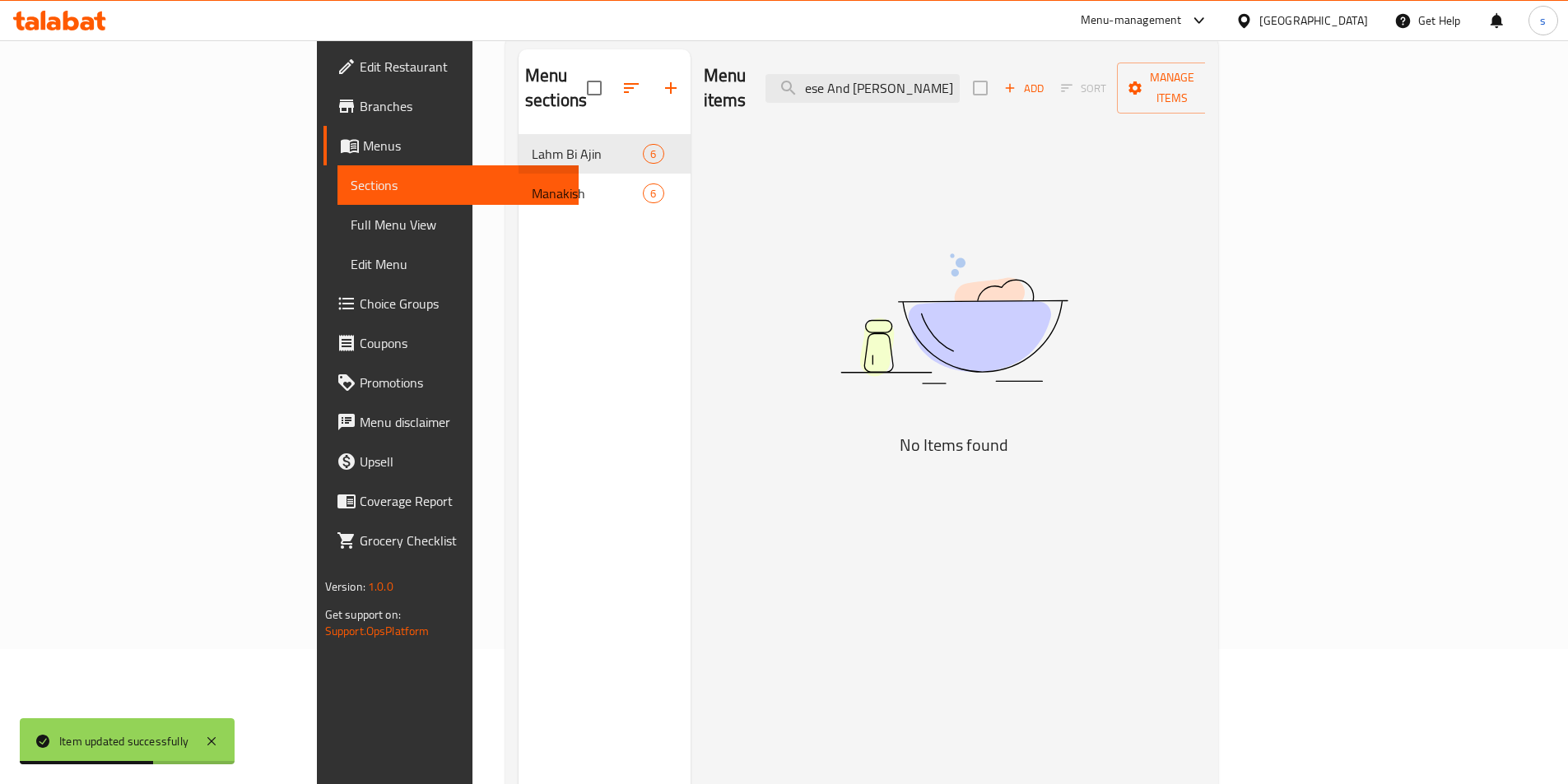
scroll to position [0, 51]
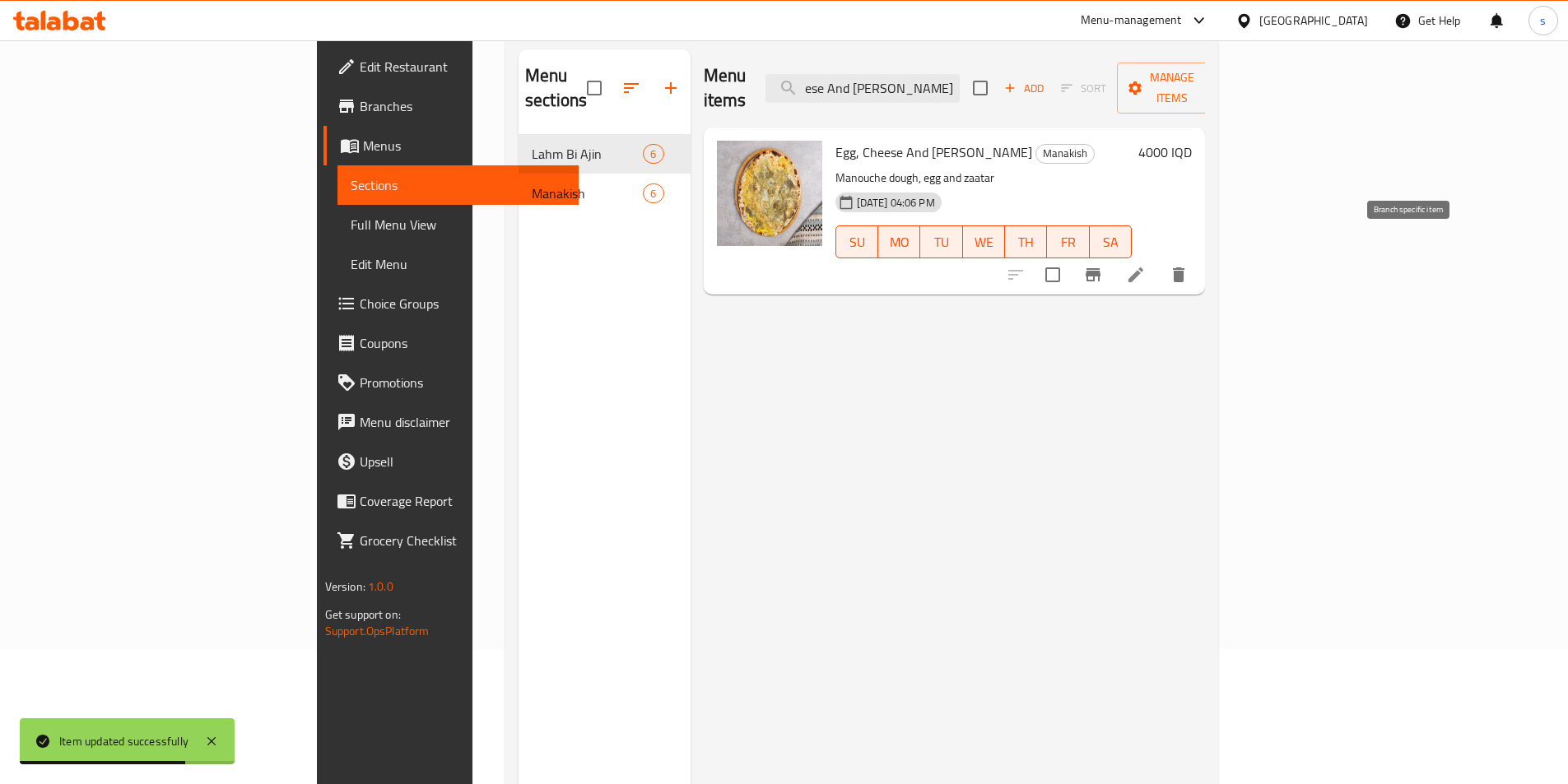
type input "Egg, Cheese And Zaatar Manoucheh"
click at [1100, 268] on icon "Branch-specific-item" at bounding box center [1092, 274] width 15 height 13
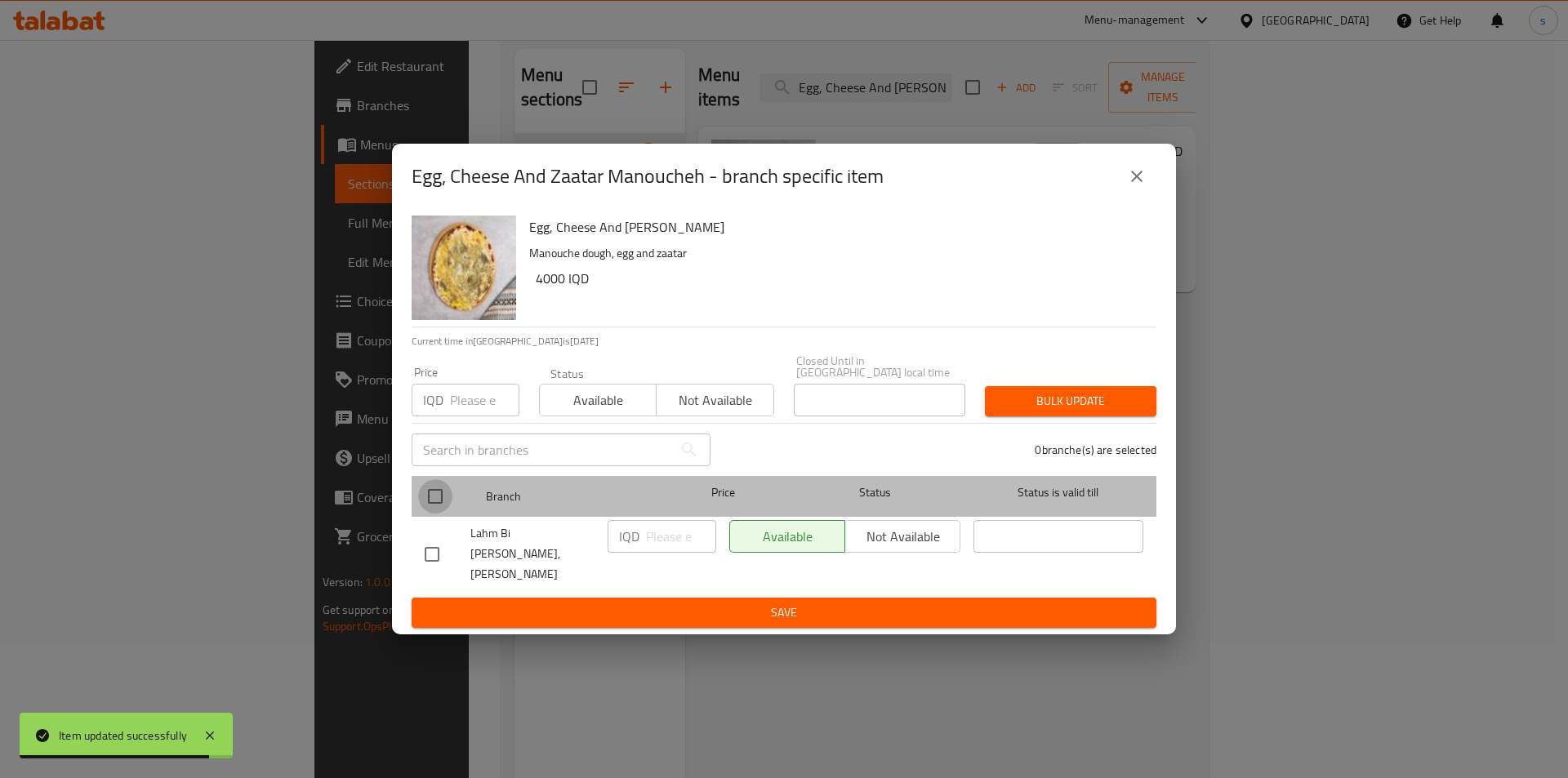
click at [424, 501] on input "checkbox" at bounding box center [435, 495] width 34 height 34
checkbox input "true"
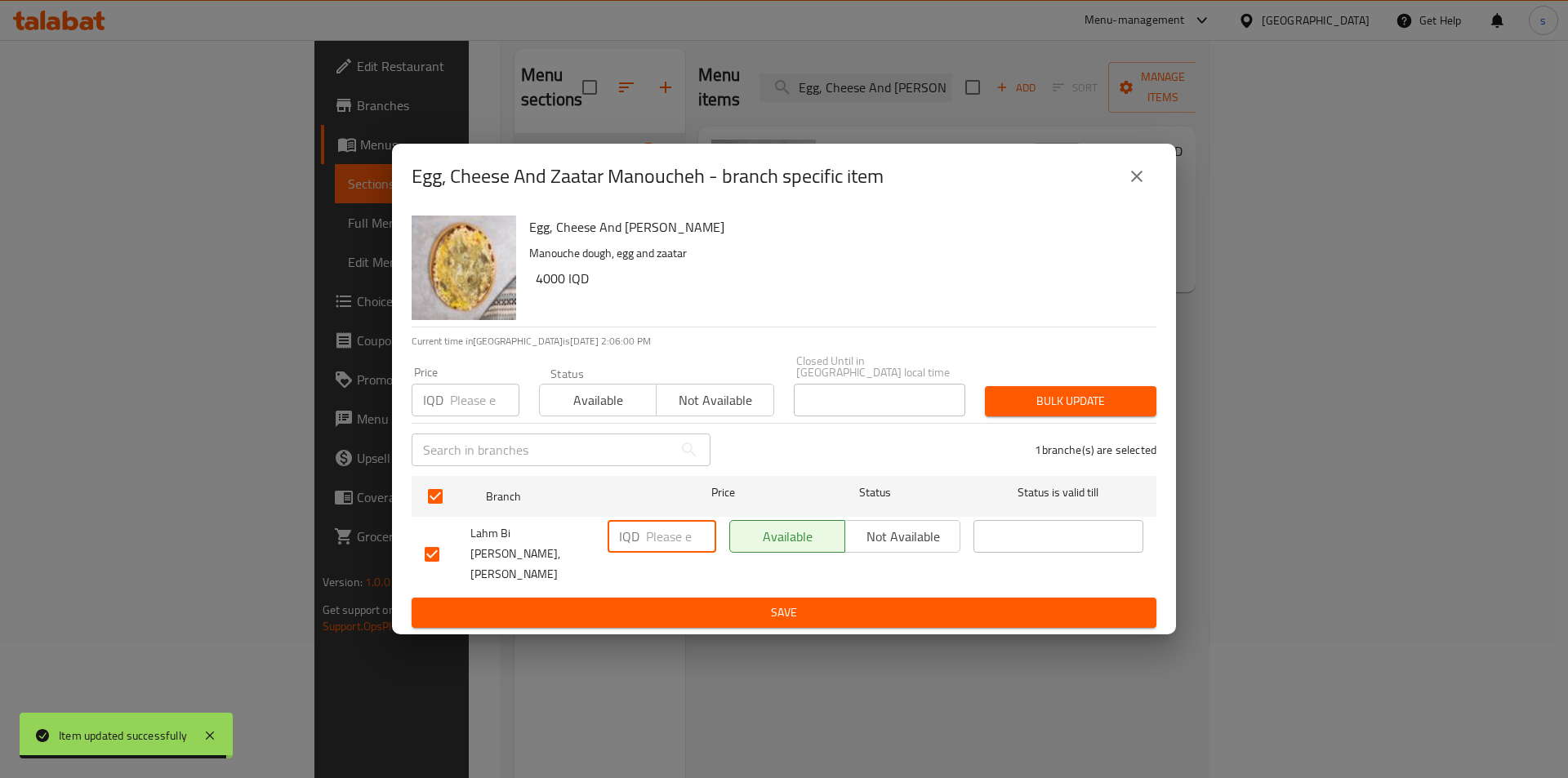
click at [661, 536] on input "number" at bounding box center [681, 536] width 70 height 33
type input "4000"
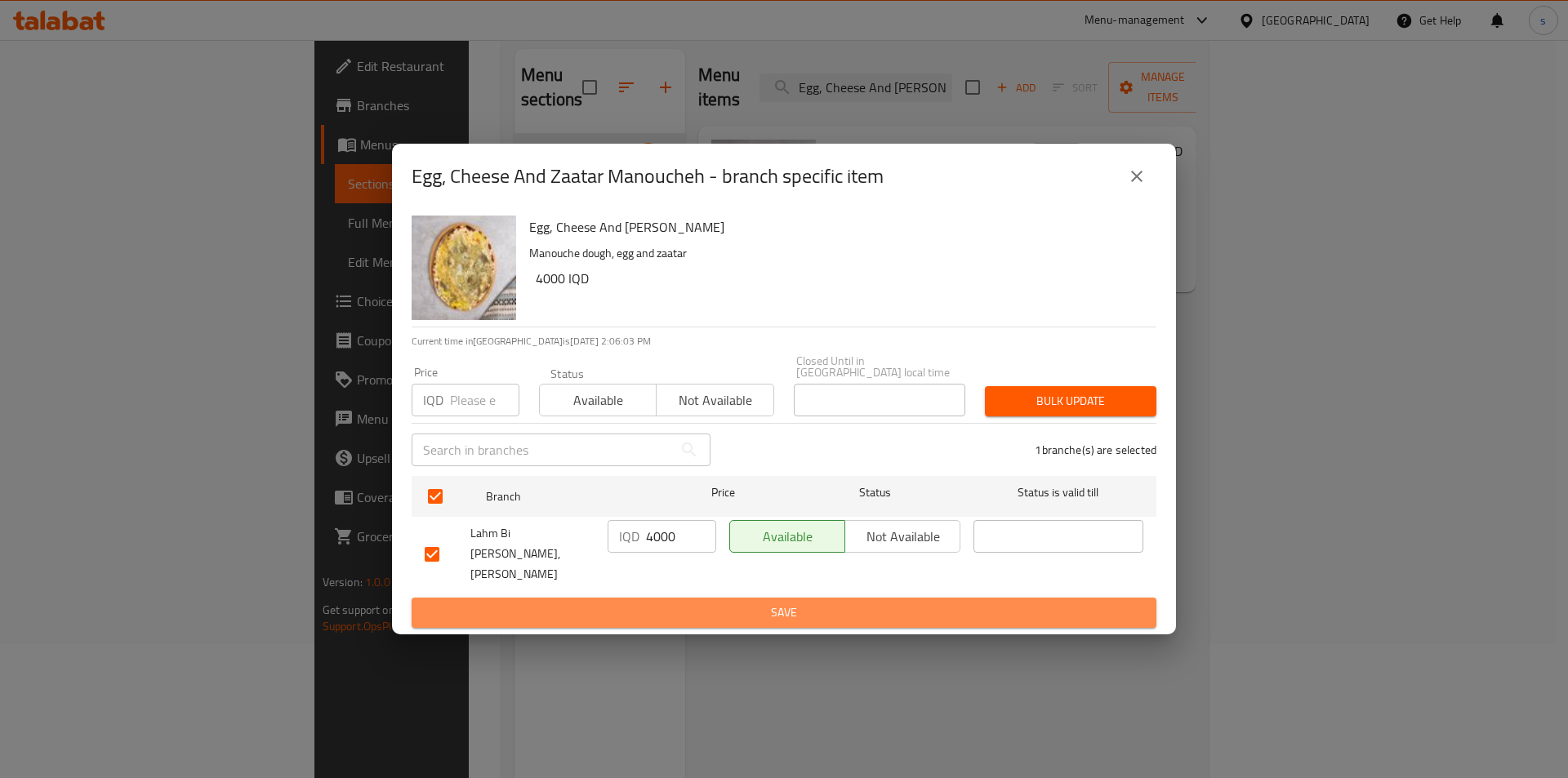
click at [611, 607] on span "Save" at bounding box center [784, 612] width 718 height 20
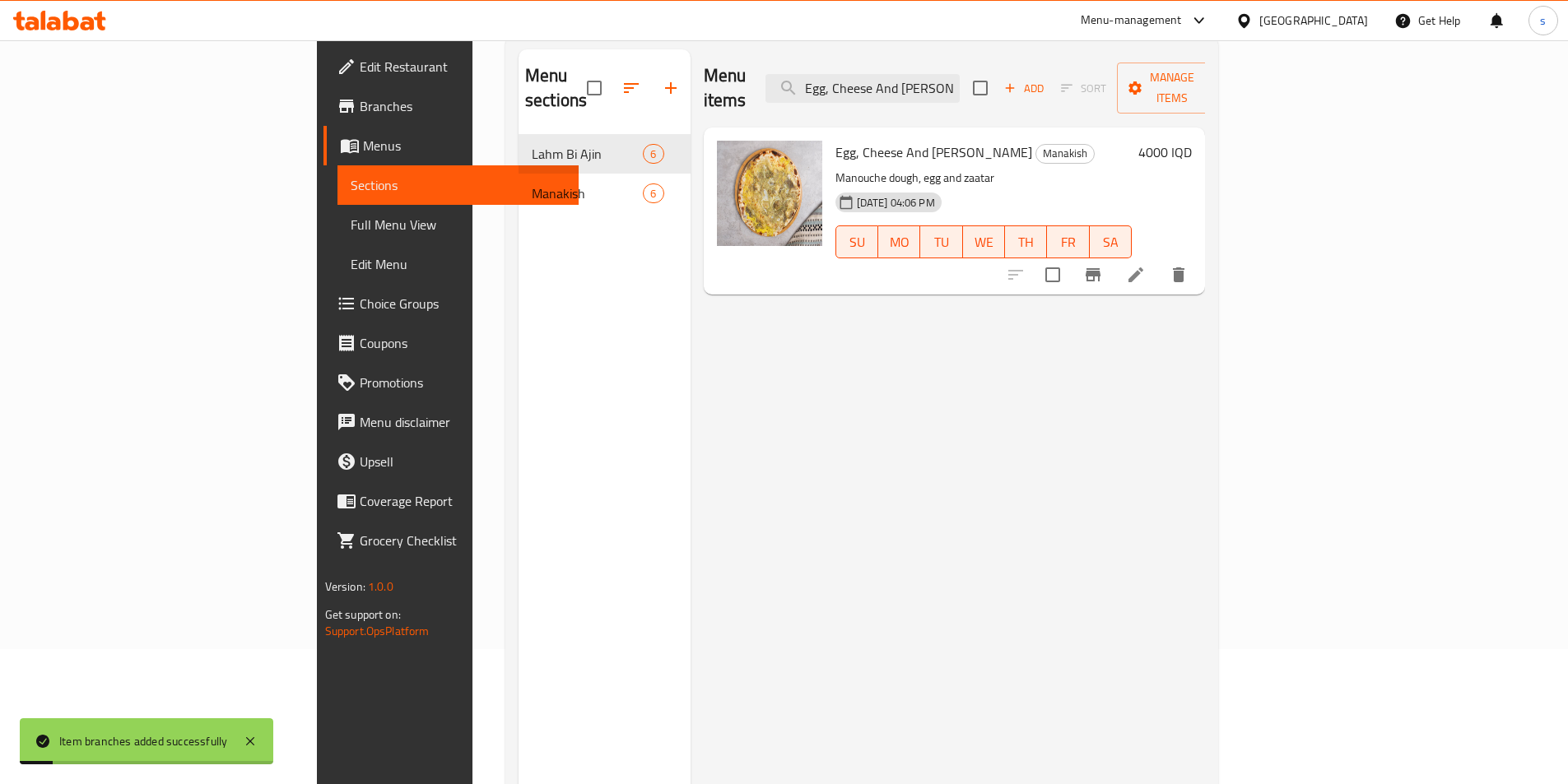
click at [351, 229] on span "Full Menu View" at bounding box center [458, 224] width 215 height 20
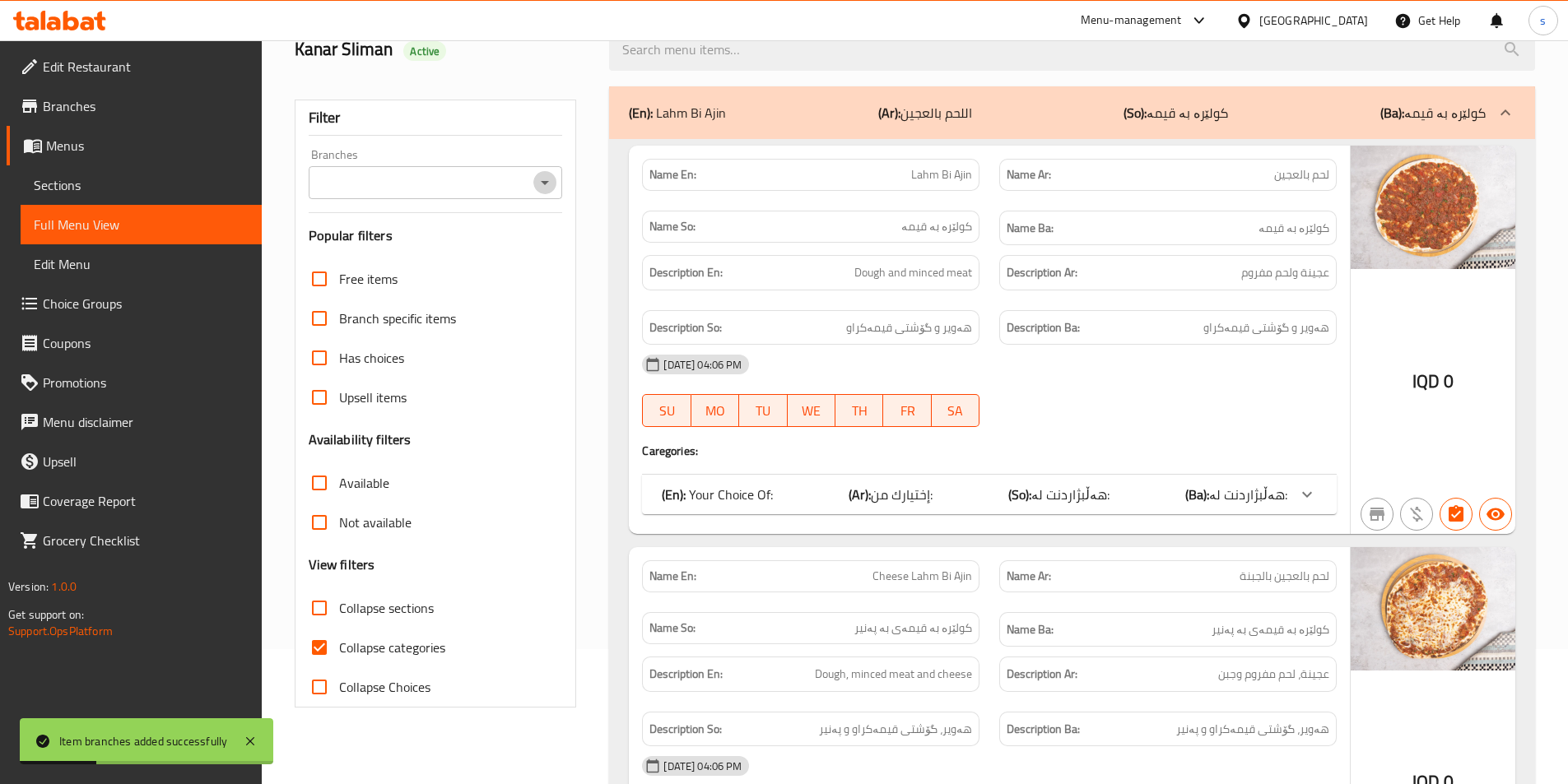
click at [545, 187] on icon "Open" at bounding box center [544, 182] width 20 height 20
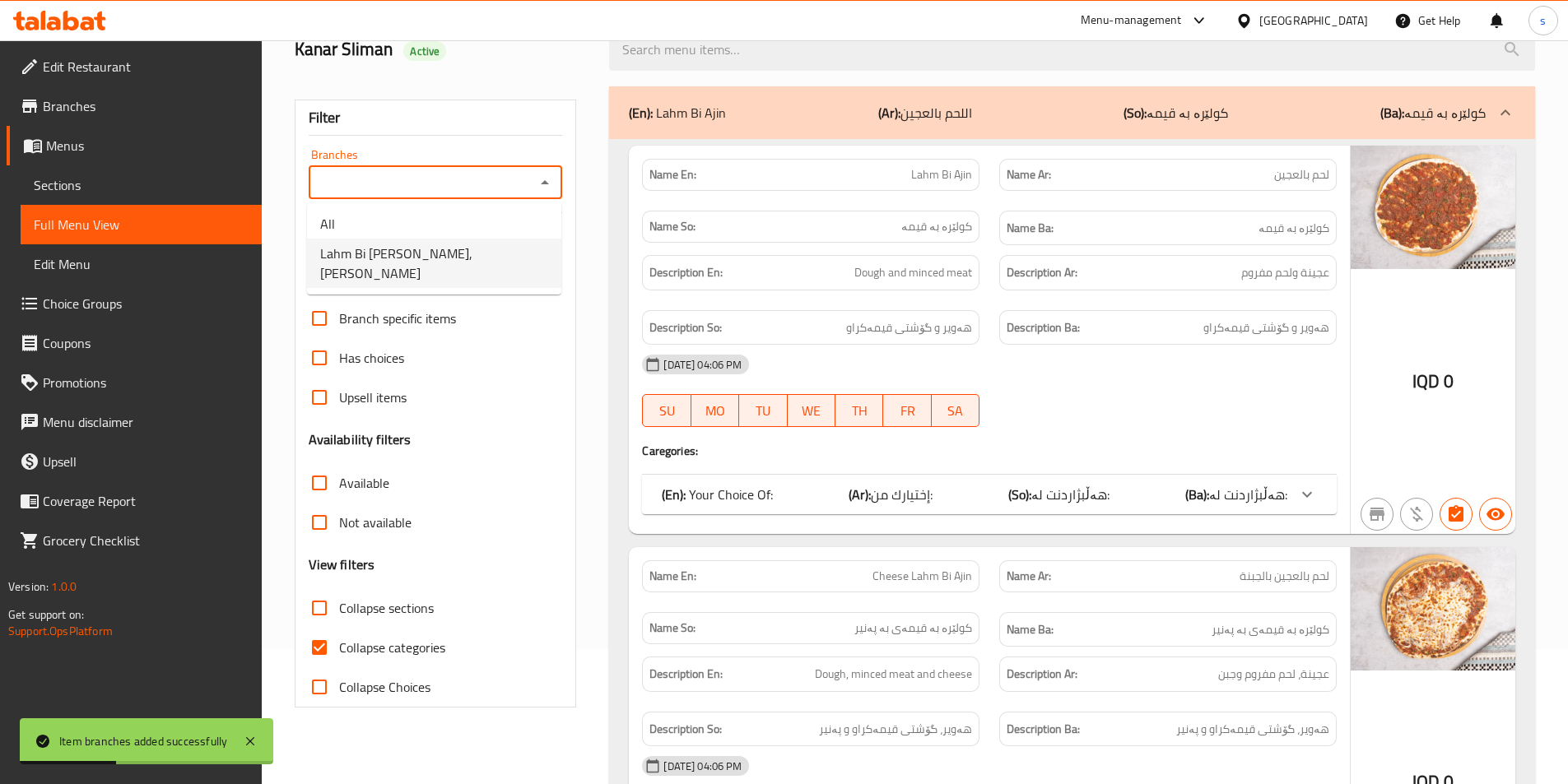
click at [536, 264] on li "Lahm Bi Ajeen Al Waleed, Al Mansur" at bounding box center [434, 263] width 254 height 49
type input "Lahm Bi Ajeen Al Waleed, Al Mansur"
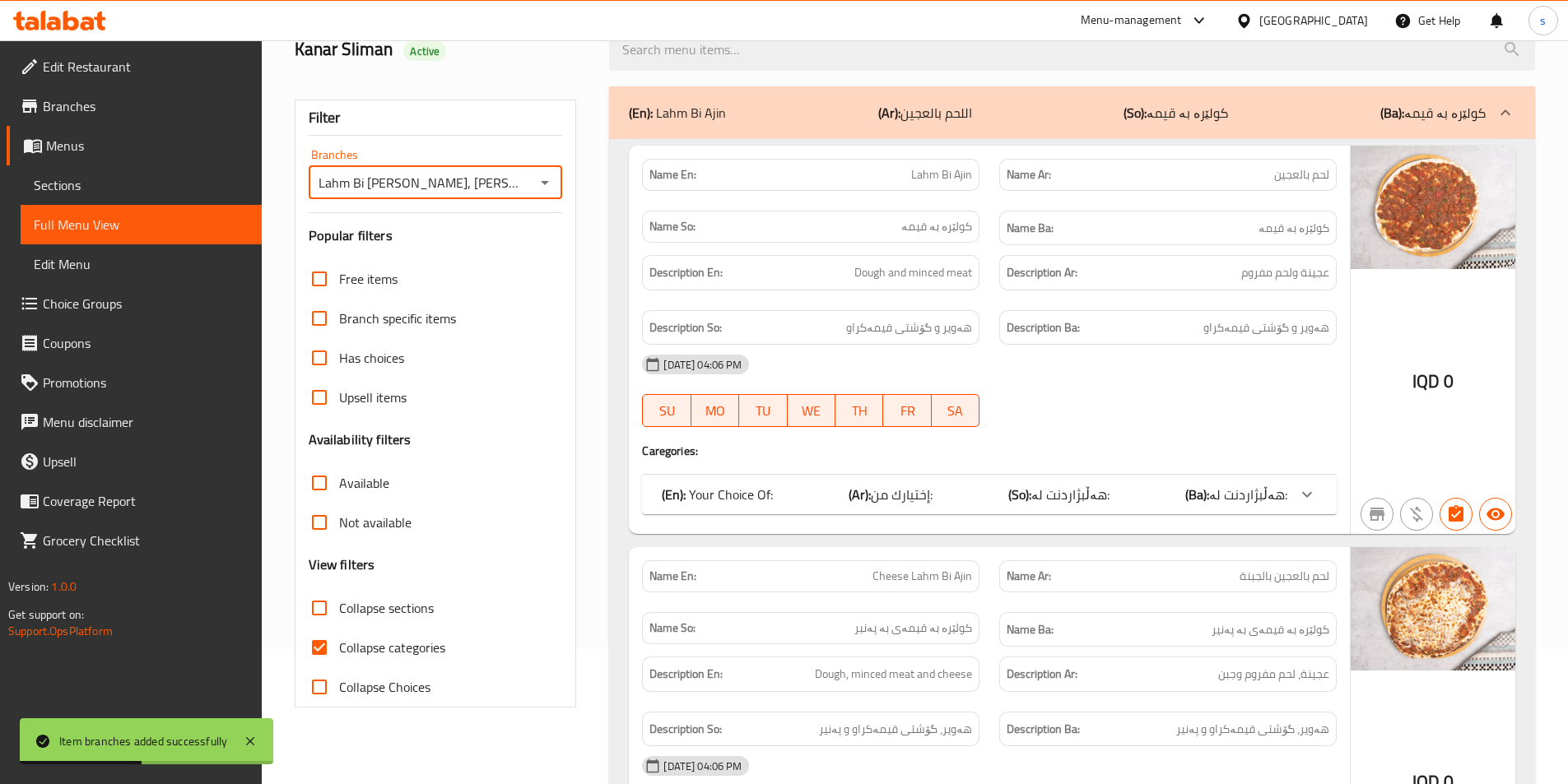
click at [330, 612] on input "Collapse sections" at bounding box center [319, 607] width 39 height 39
checkbox input "true"
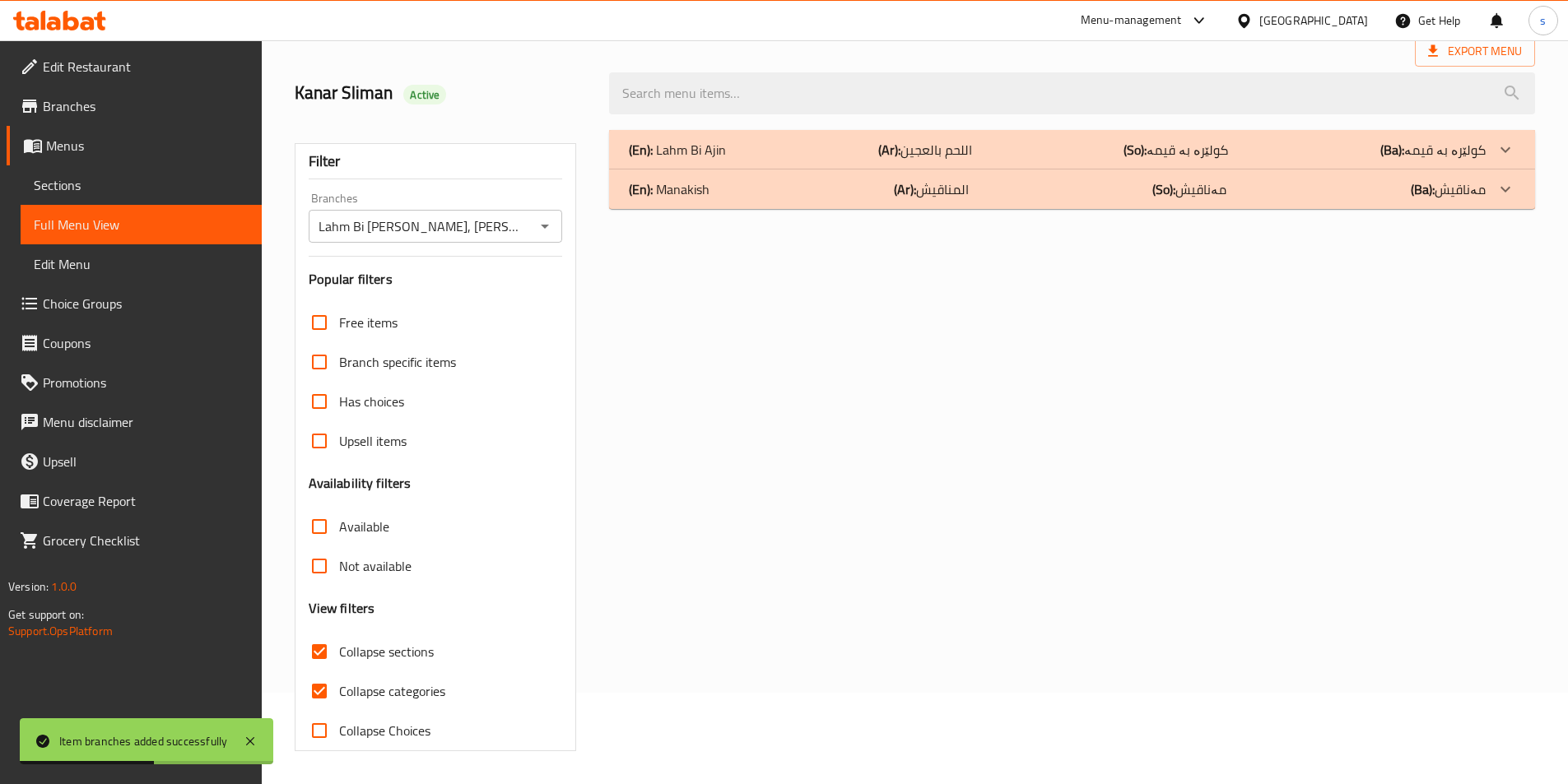
click at [317, 646] on div "Free items Branch specific items Has choices Upsell items Availability filters …" at bounding box center [436, 526] width 254 height 448
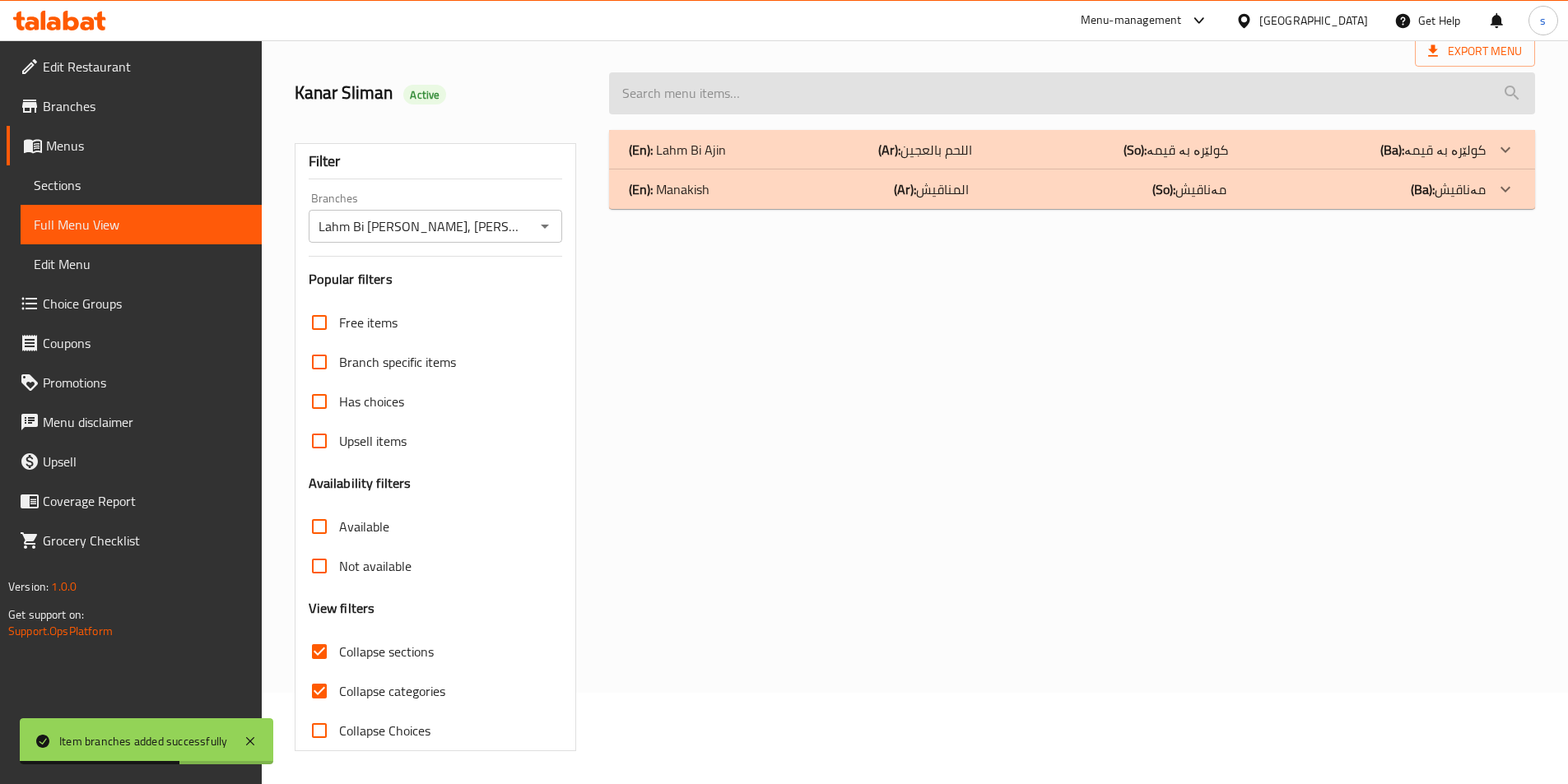
click at [800, 88] on input "search" at bounding box center [1072, 94] width 926 height 42
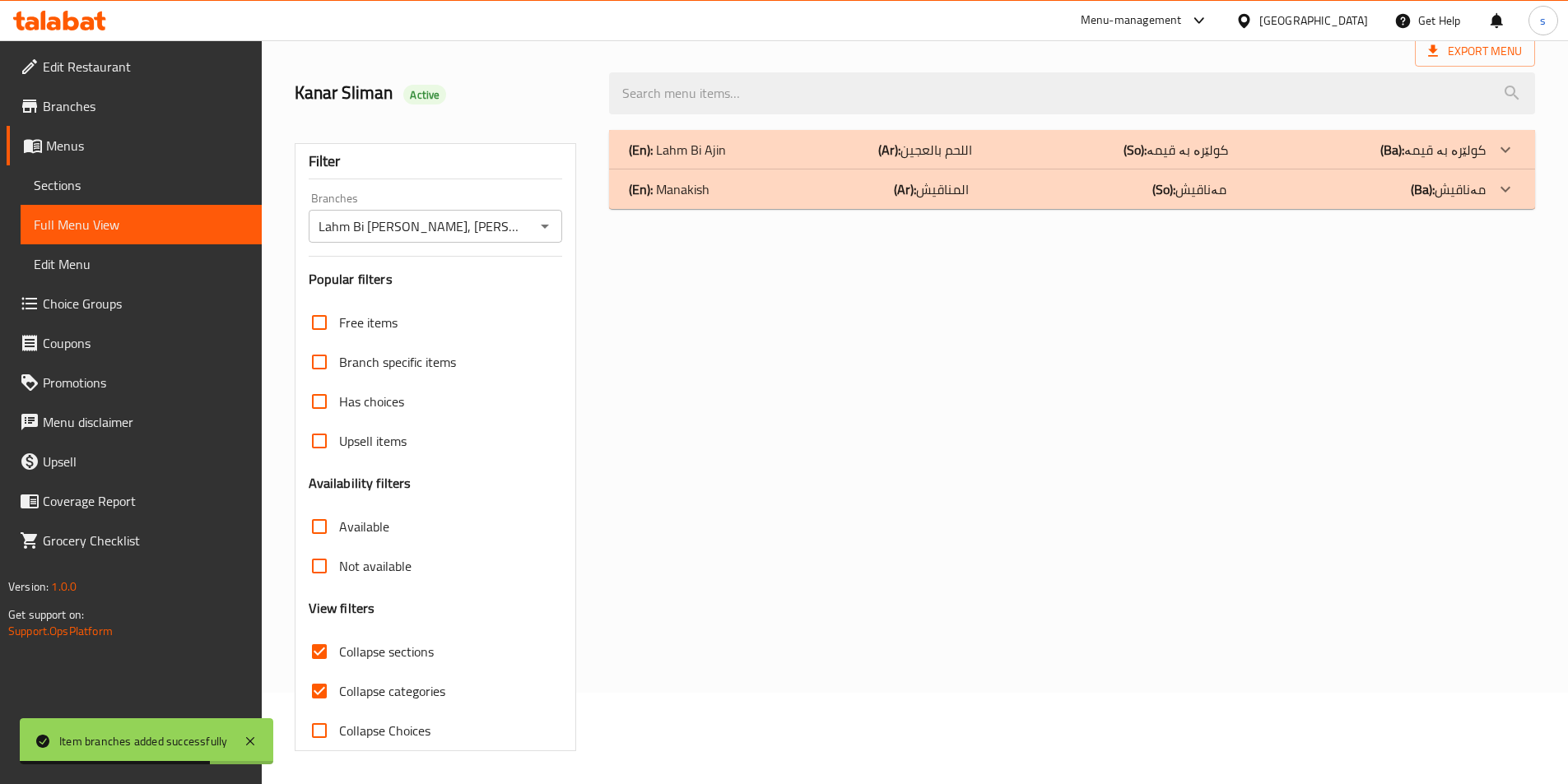
click at [316, 696] on input "Collapse categories" at bounding box center [319, 690] width 39 height 39
checkbox input "false"
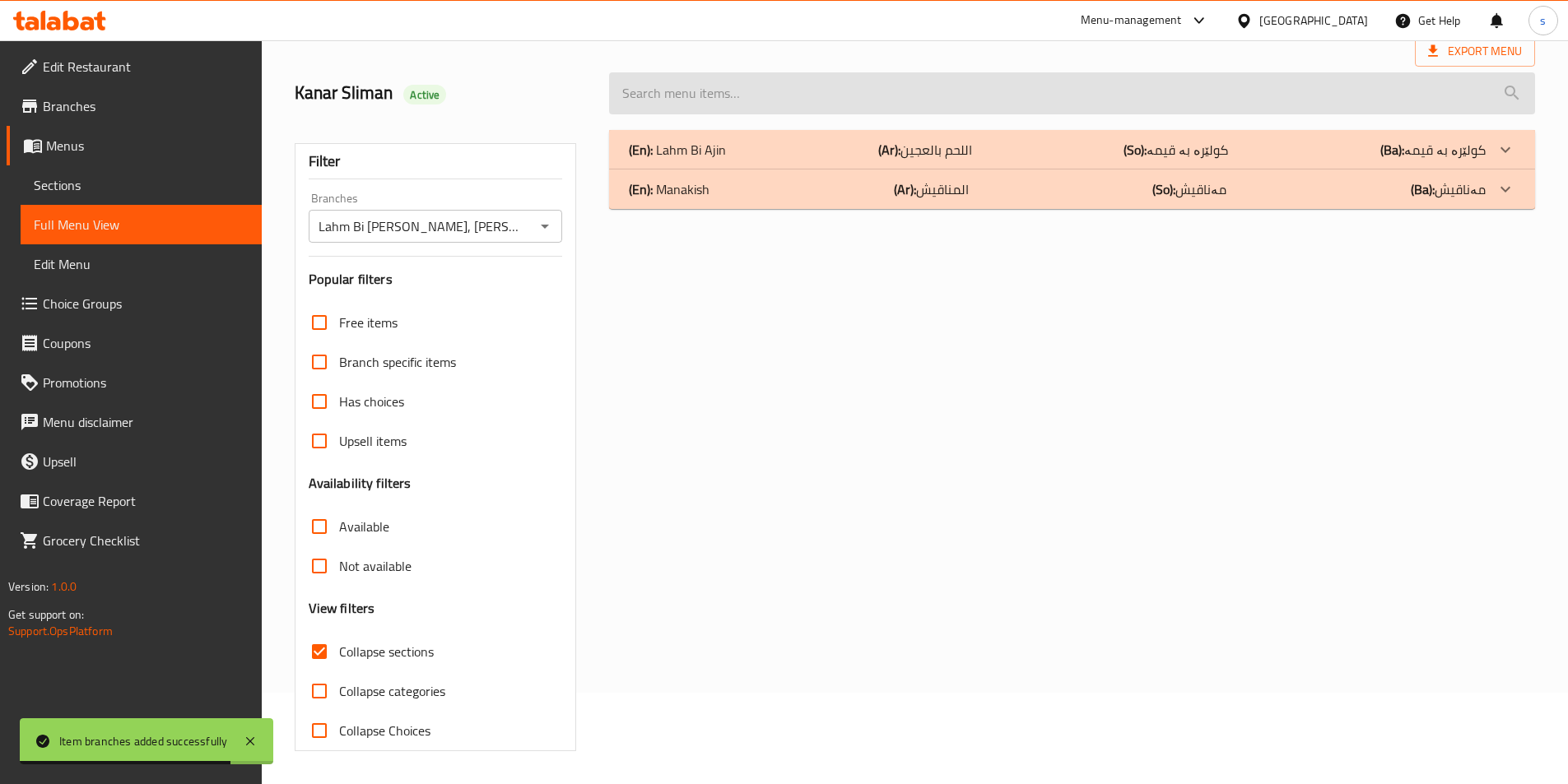
click at [714, 104] on input "search" at bounding box center [1072, 94] width 926 height 42
paste input "Egg, Cheese And Zaatar Manoucheh"
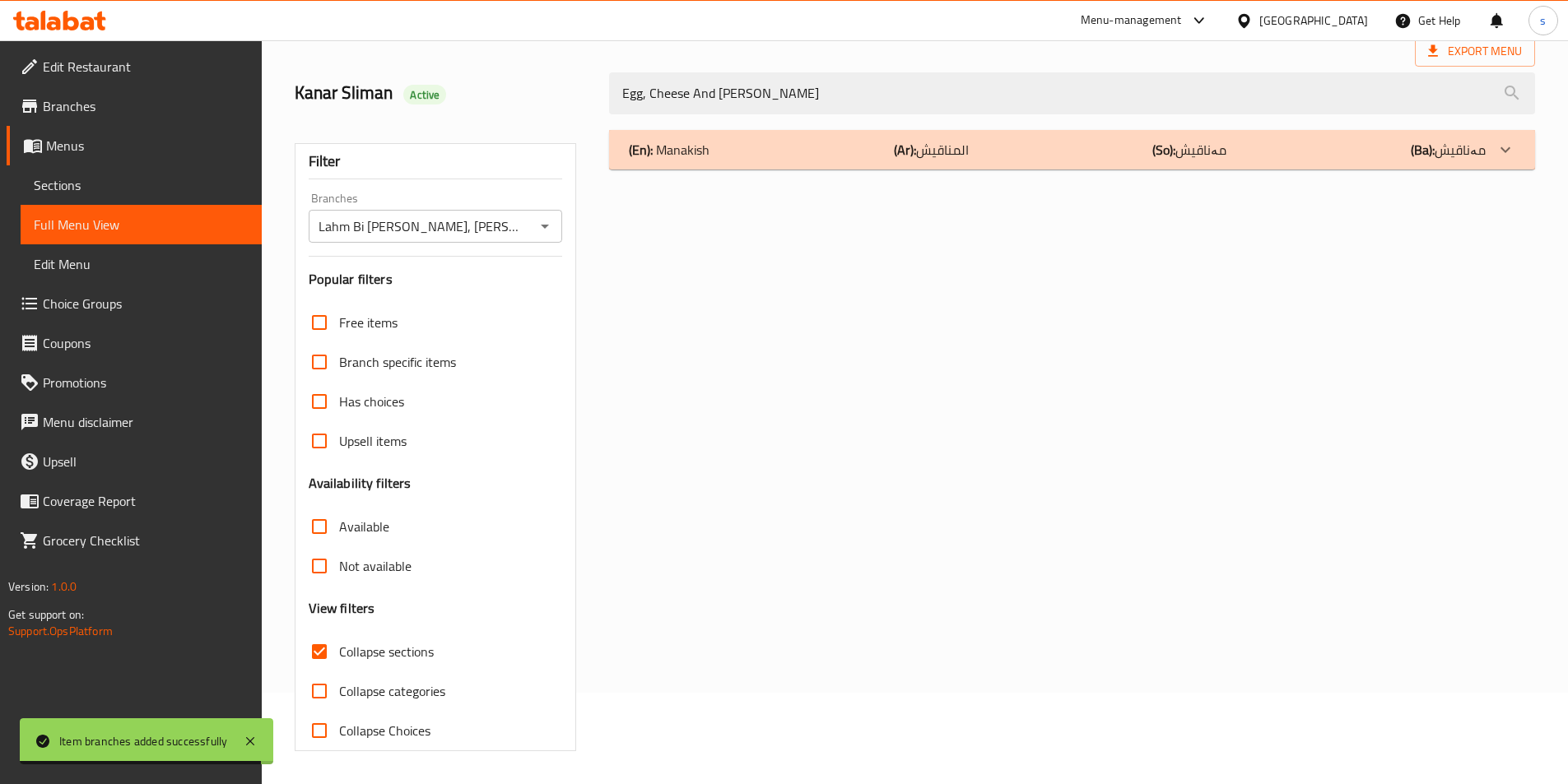
type input "Egg, Cheese And Zaatar Manoucheh"
click at [742, 135] on div "(En): Manakish (Ar): المناقيش (So): مەناقیش (Ba): مەناقیش" at bounding box center [1072, 149] width 926 height 39
